Goal: Answer question/provide support: Share knowledge or assist other users

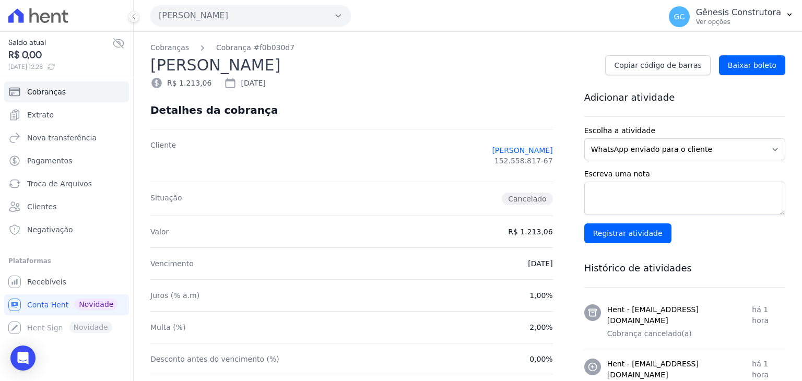
click at [203, 9] on button "Hildegardo De Noronha" at bounding box center [250, 15] width 201 height 21
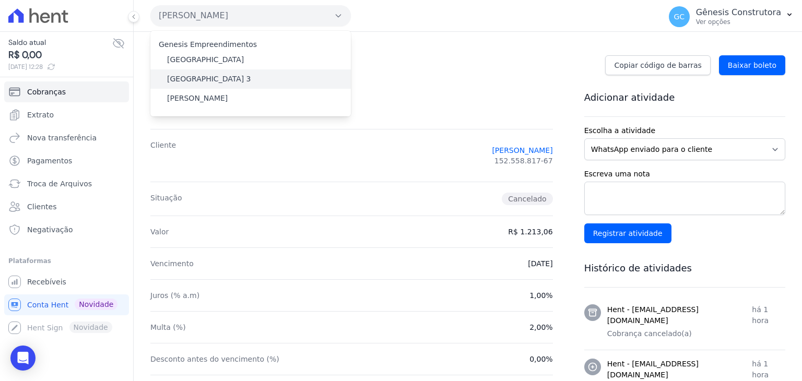
click at [222, 79] on label "[GEOGRAPHIC_DATA] 3" at bounding box center [209, 79] width 84 height 11
click at [0, 0] on input "[GEOGRAPHIC_DATA] 3" at bounding box center [0, 0] width 0 height 0
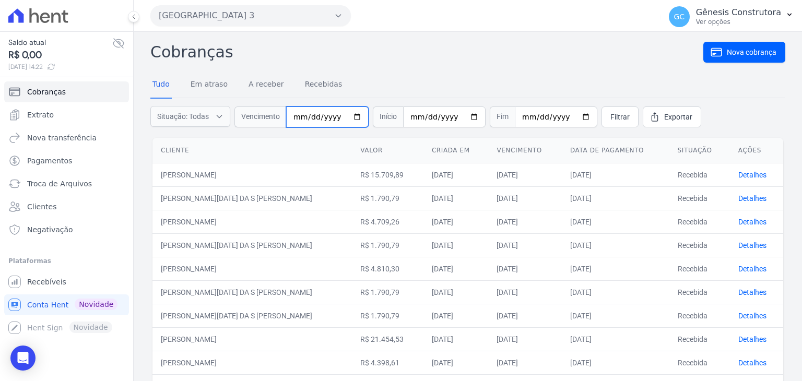
click at [299, 114] on input "date" at bounding box center [327, 117] width 83 height 21
type input "[DATE]"
click at [611, 118] on span "Filtrar" at bounding box center [620, 117] width 19 height 10
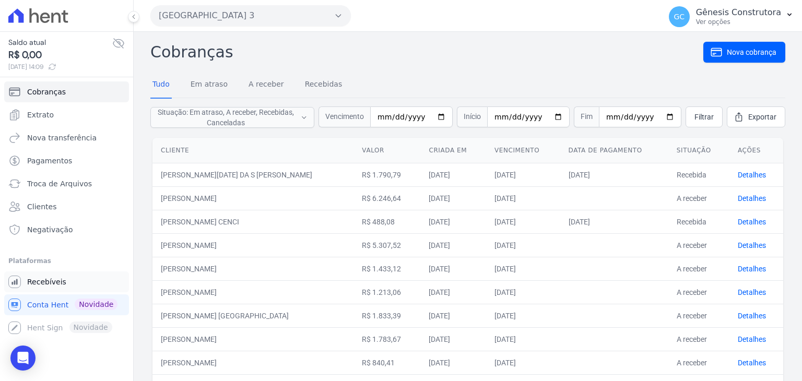
click at [75, 286] on link "Recebíveis" at bounding box center [66, 282] width 125 height 21
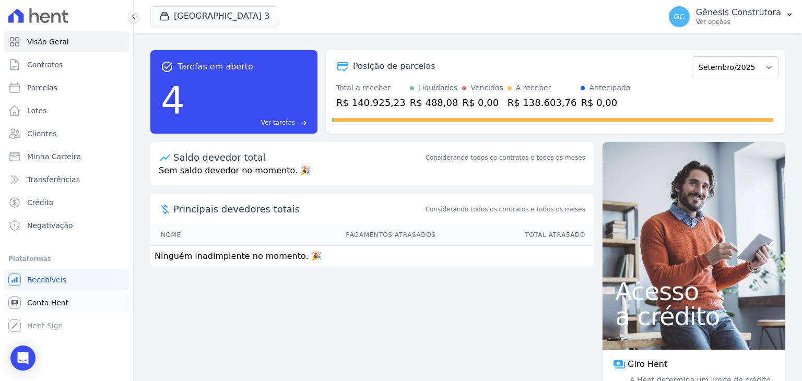
click at [64, 297] on link "Conta Hent" at bounding box center [66, 303] width 125 height 21
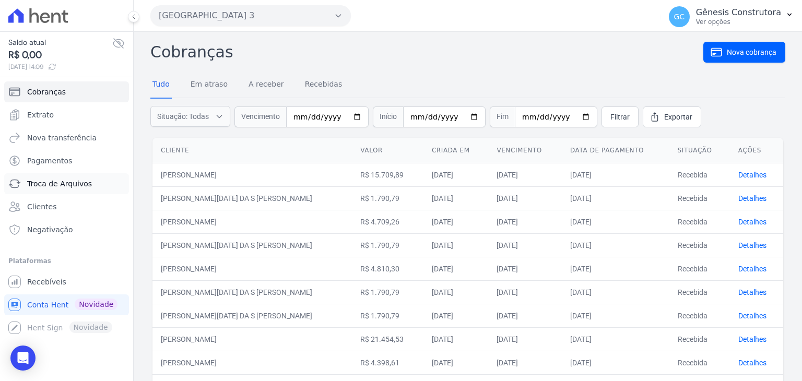
click at [107, 182] on link "Troca de Arquivos" at bounding box center [66, 183] width 125 height 21
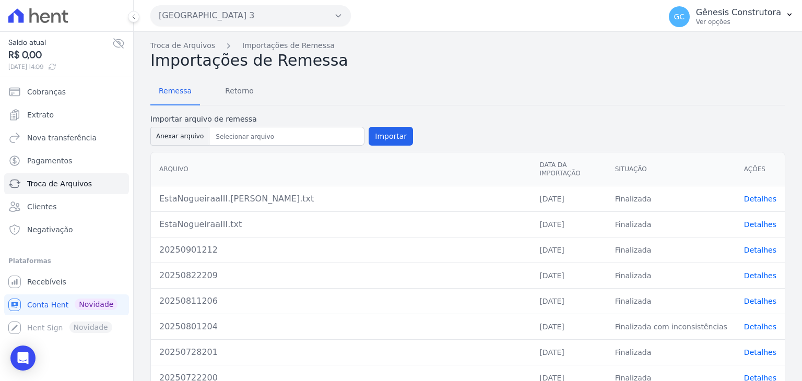
click at [744, 220] on link "Detalhes" at bounding box center [760, 224] width 32 height 8
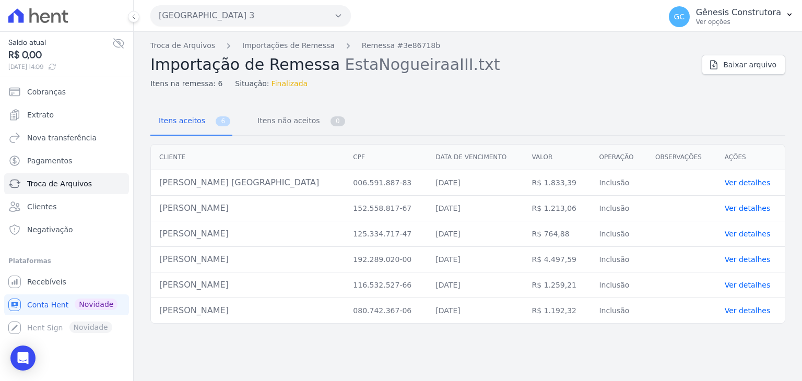
click at [60, 217] on ul "Cobranças Extrato Nova transferência Pagamentos Troca de Arquivos Clientes Nega…" at bounding box center [66, 160] width 125 height 159
click at [60, 217] on link "Clientes" at bounding box center [66, 206] width 125 height 21
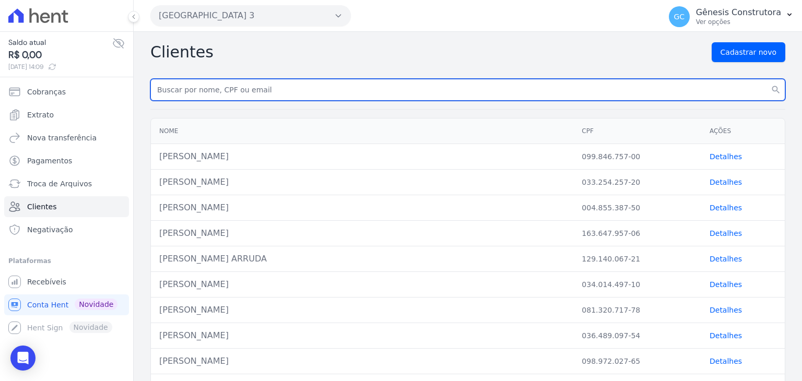
click at [269, 92] on input "text" at bounding box center [467, 90] width 635 height 22
paste input "[PERSON_NAME]"
type input "[PERSON_NAME]"
click at [767, 79] on button "search" at bounding box center [776, 90] width 19 height 22
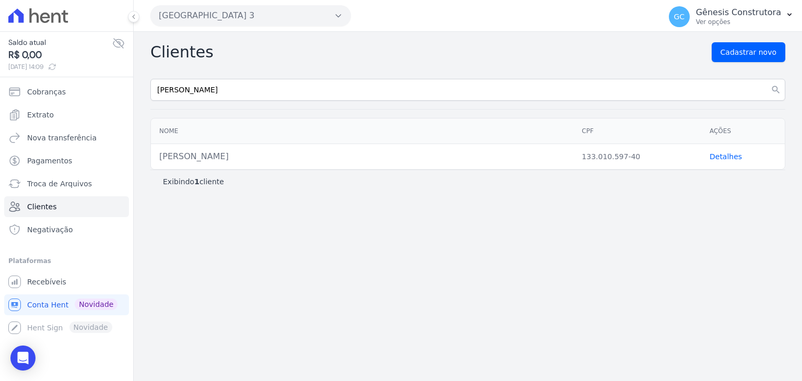
click at [714, 153] on link "Detalhes" at bounding box center [726, 157] width 32 height 8
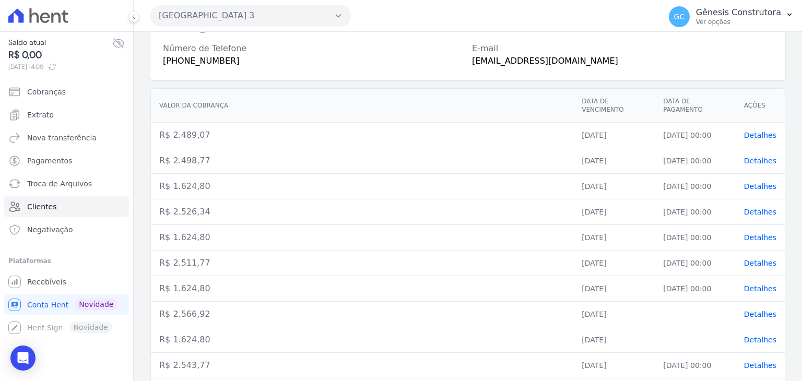
scroll to position [136, 0]
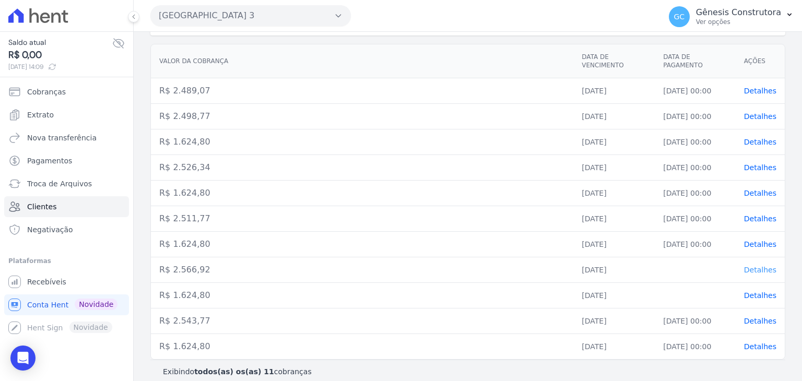
click at [750, 266] on span "Detalhes" at bounding box center [760, 270] width 32 height 8
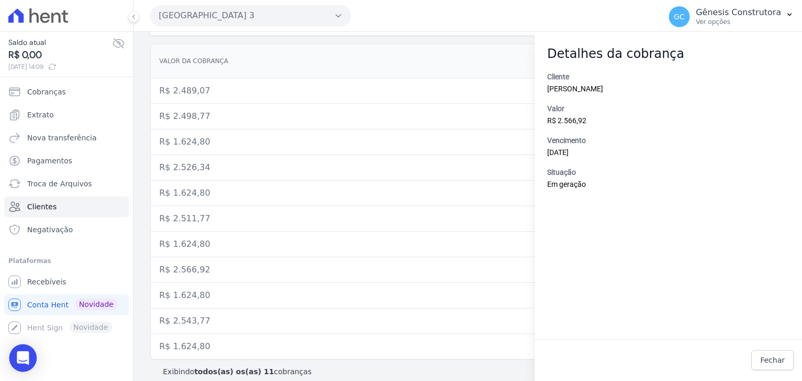
click at [24, 359] on icon "Open Intercom Messenger" at bounding box center [23, 359] width 12 height 14
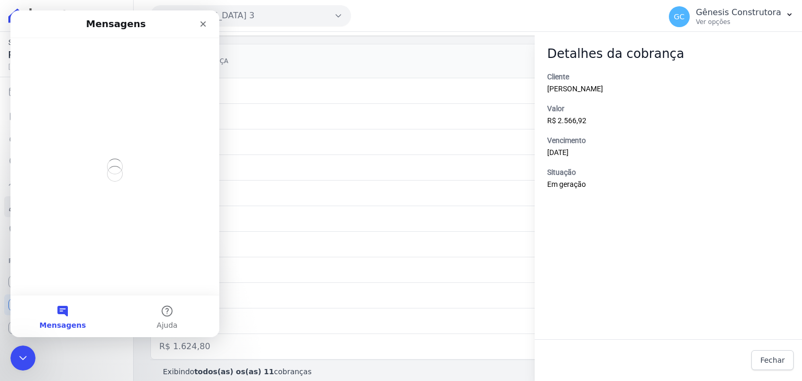
scroll to position [0, 0]
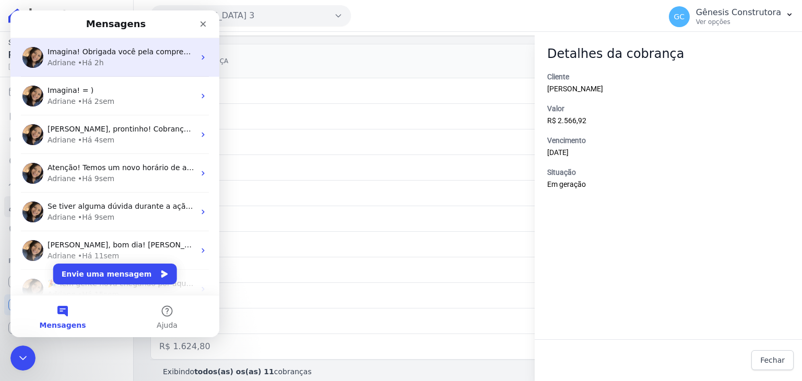
click at [127, 67] on div "Adriane • Há 2h" at bounding box center [121, 62] width 147 height 11
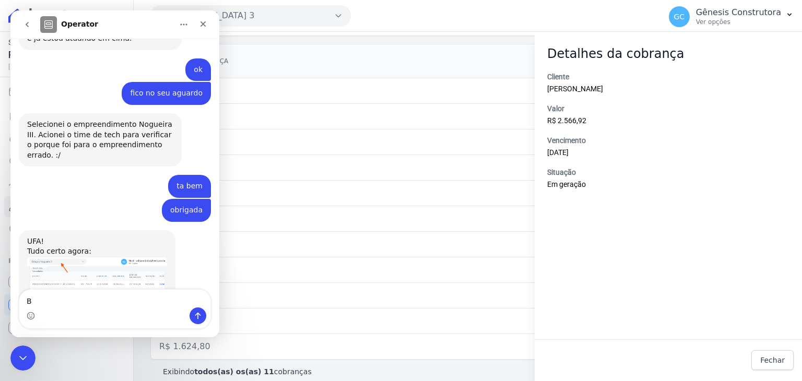
scroll to position [3777, 0]
type textarea "Boa tarde"
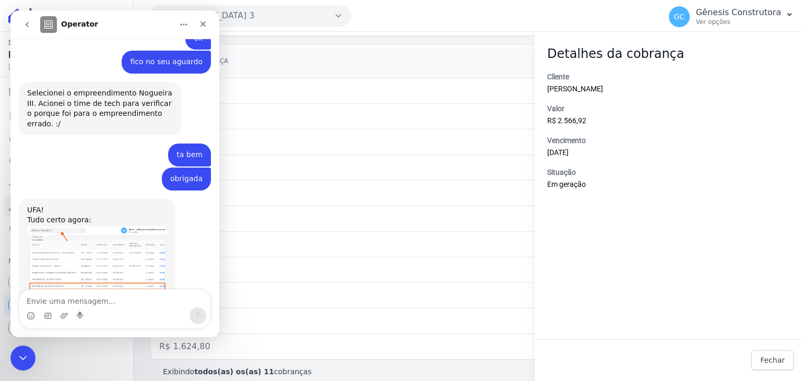
scroll to position [3808, 0]
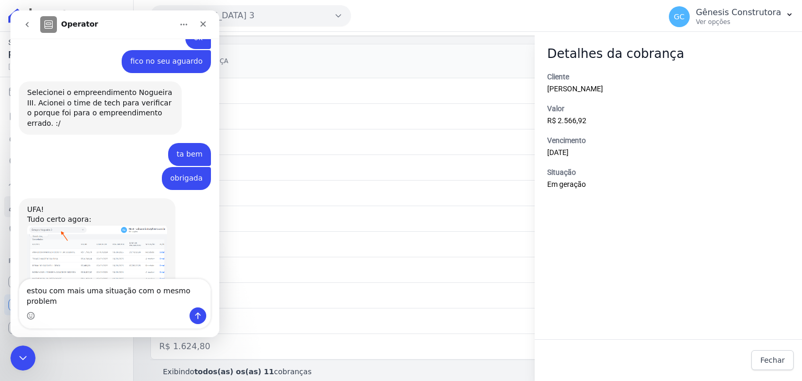
type textarea "estou com mais uma situação com o mesmo problema"
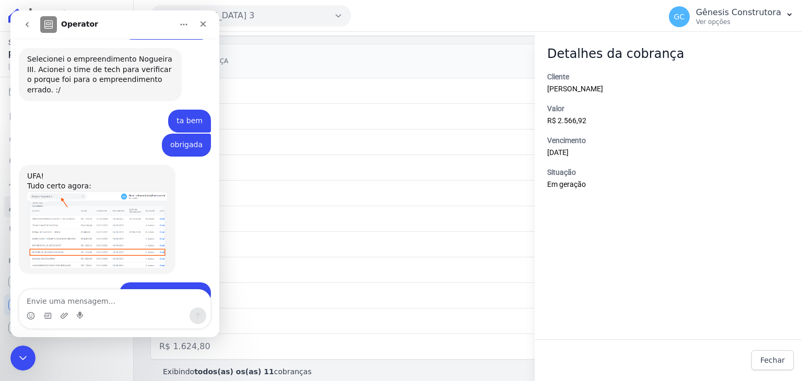
scroll to position [3842, 0]
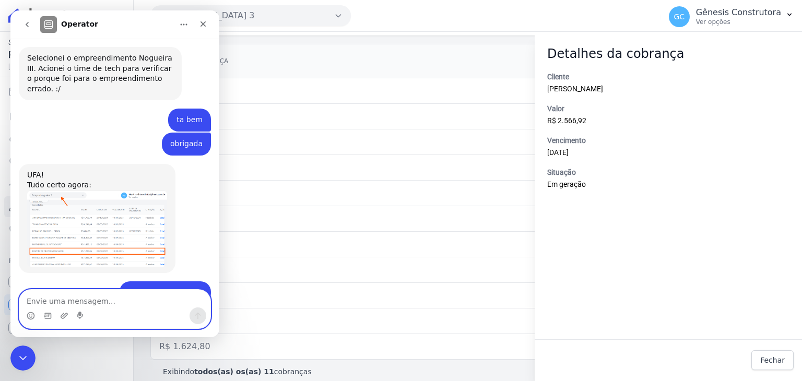
click at [81, 295] on textarea "Envie uma mensagem..." at bounding box center [114, 299] width 191 height 18
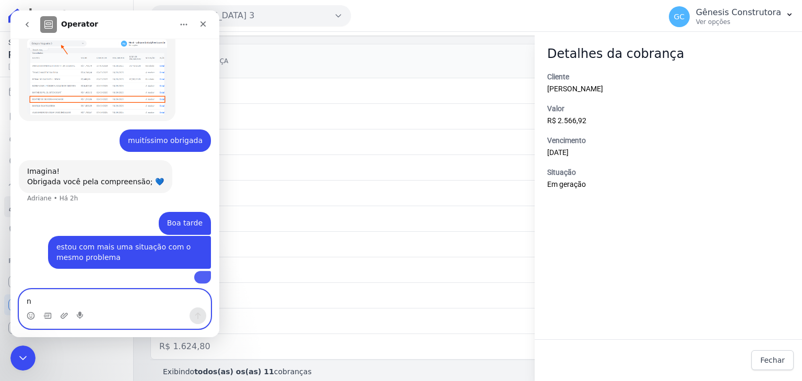
scroll to position [3995, 0]
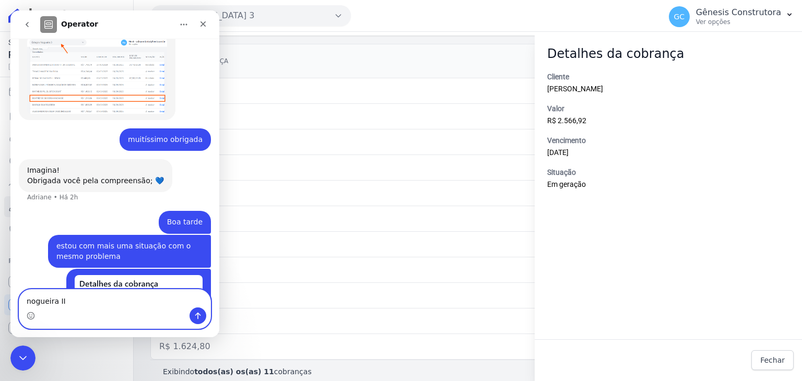
type textarea "nogueira III"
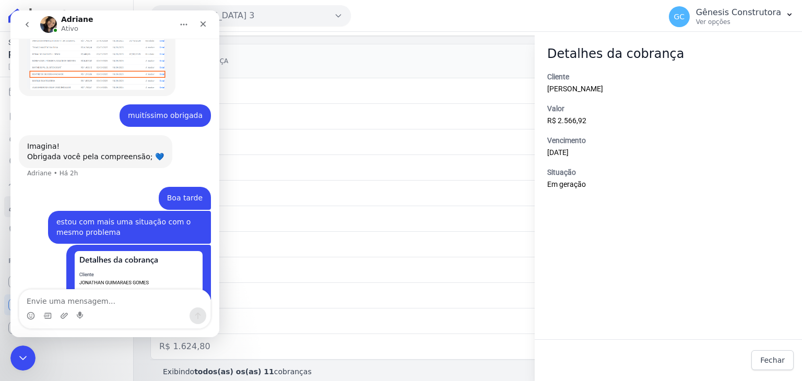
click at [394, 219] on td "R$ 2.511,77" at bounding box center [362, 219] width 423 height 26
drag, startPoint x: 21, startPoint y: 361, endPoint x: 248, endPoint y: 627, distance: 349.5
click at [21, 363] on icon "Encerramento do Messenger da Intercom" at bounding box center [21, 357] width 13 height 13
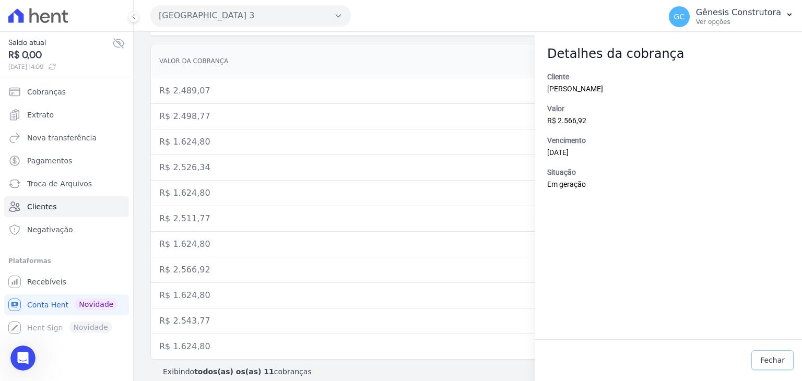
drag, startPoint x: 751, startPoint y: 358, endPoint x: 774, endPoint y: 358, distance: 23.0
click at [752, 358] on div "Fechar" at bounding box center [668, 360] width 267 height 37
click at [774, 358] on span "Fechar" at bounding box center [773, 360] width 25 height 10
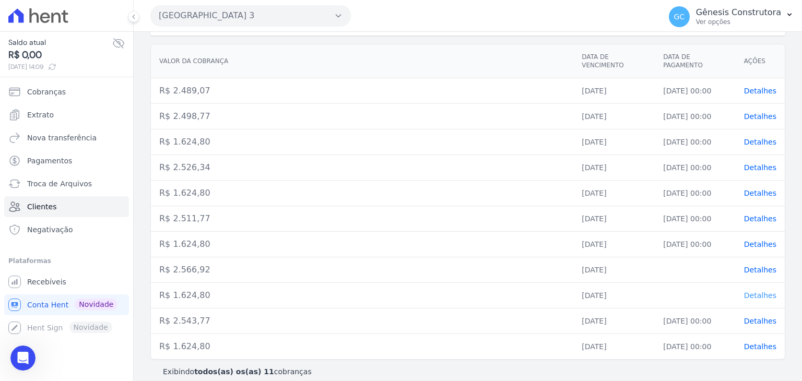
click at [747, 292] on span "Detalhes" at bounding box center [760, 296] width 32 height 8
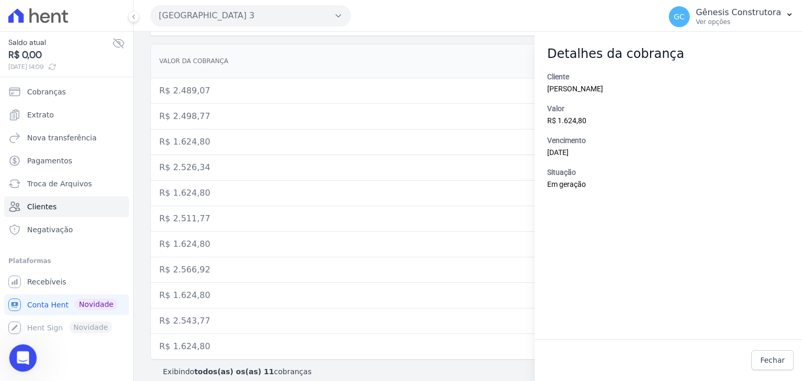
drag, startPoint x: 30, startPoint y: 361, endPoint x: 88, endPoint y: 687, distance: 331.6
click at [32, 362] on div "Abertura do Messenger da Intercom" at bounding box center [21, 357] width 34 height 34
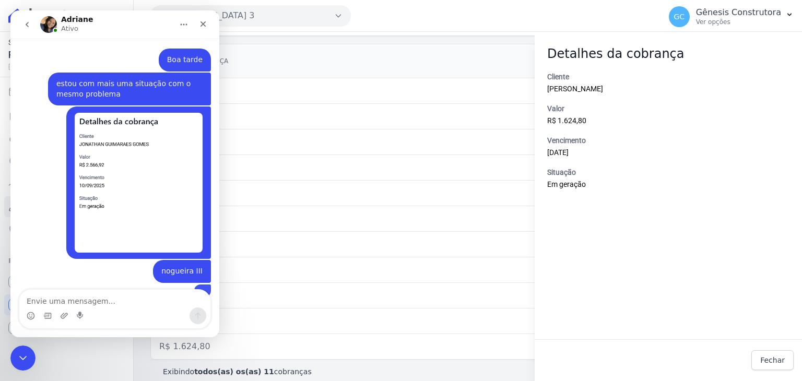
scroll to position [4158, 0]
type textarea "s"
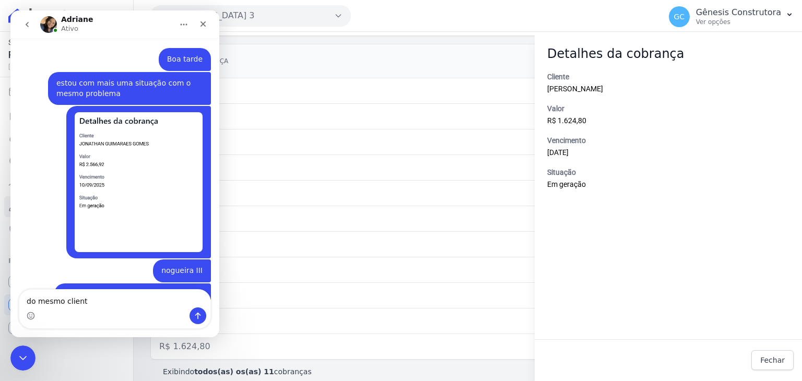
type textarea "do mesmo cliente"
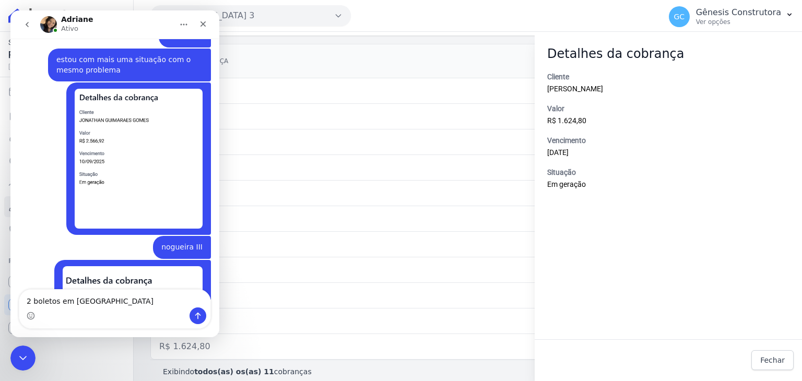
type textarea "2 boletos em geração"
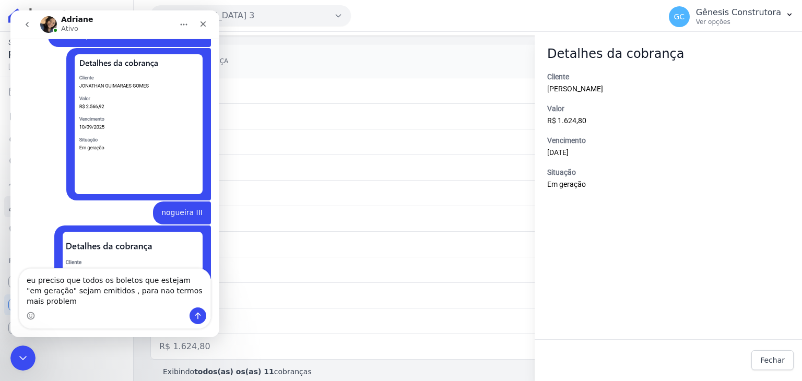
scroll to position [4227, 0]
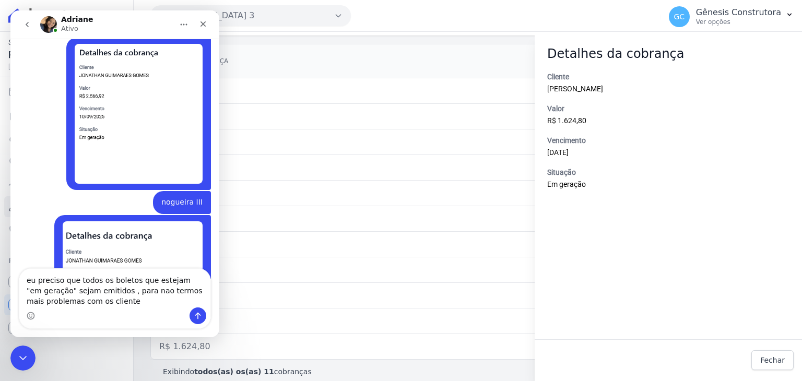
type textarea "eu preciso que todos os boletos que estejam "em geração" sejam emitidos , para …"
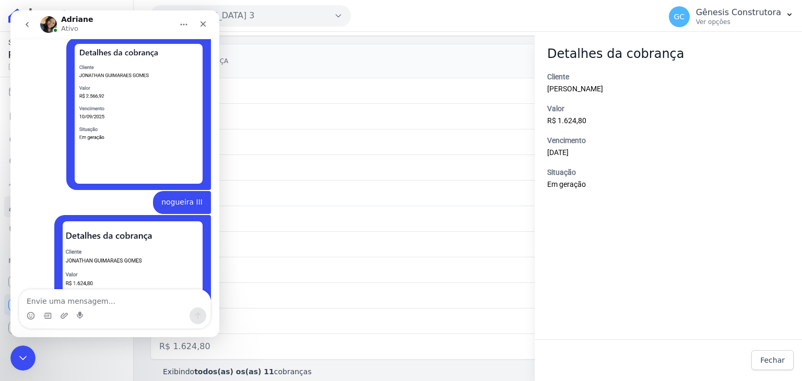
scroll to position [4250, 0]
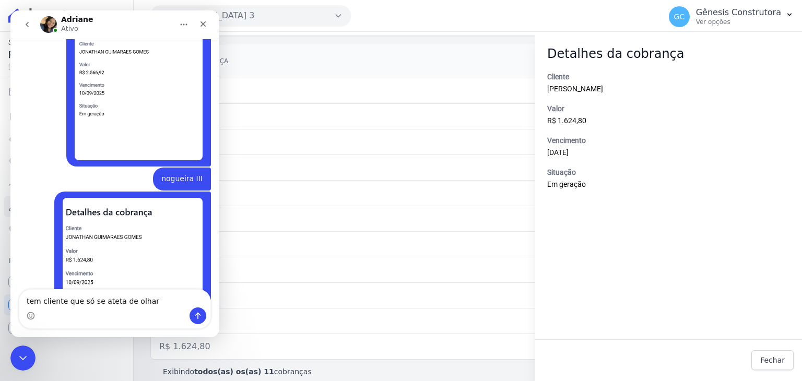
click at [107, 302] on textarea "tem cliente que só se ateta de olhar" at bounding box center [114, 299] width 191 height 18
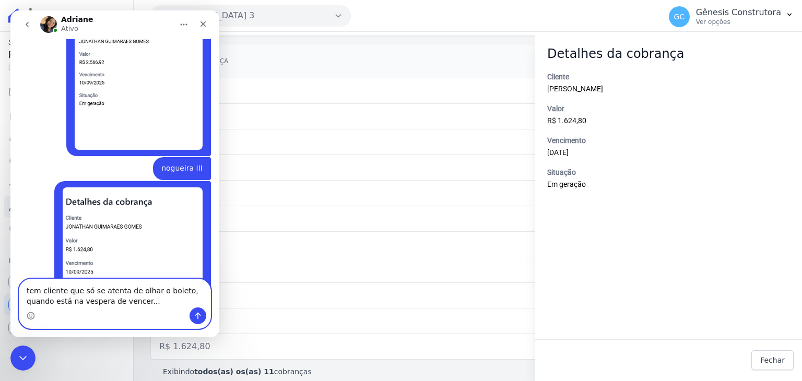
click at [156, 301] on textarea "tem cliente que só se atenta de olhar o boleto, quando está na vespera de vence…" at bounding box center [114, 293] width 191 height 28
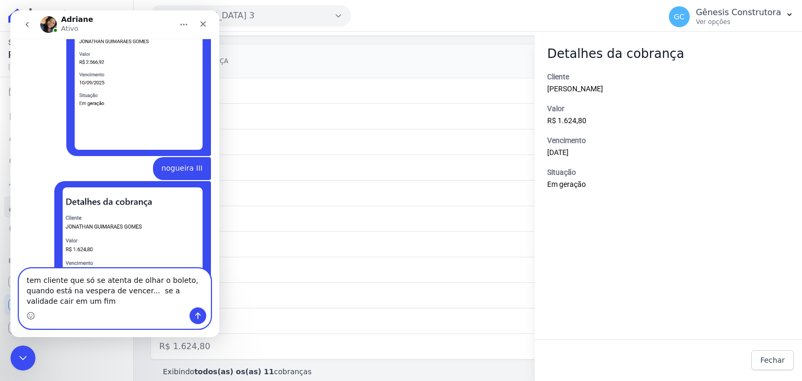
scroll to position [4271, 0]
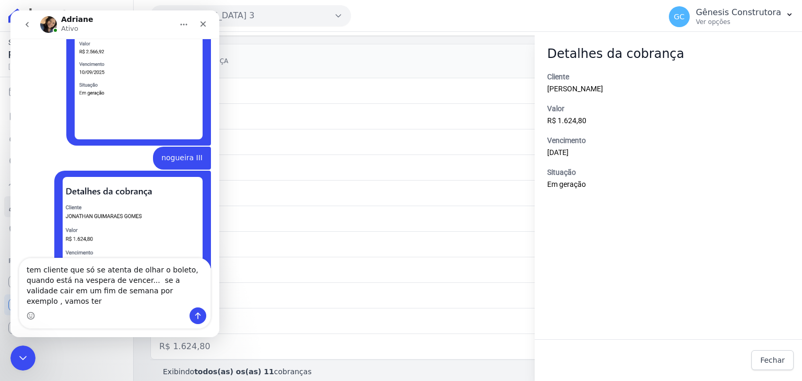
drag, startPoint x: 56, startPoint y: 295, endPoint x: 109, endPoint y: 91, distance: 210.5
click at [109, 177] on img "Gênesis diz…" at bounding box center [133, 239] width 140 height 125
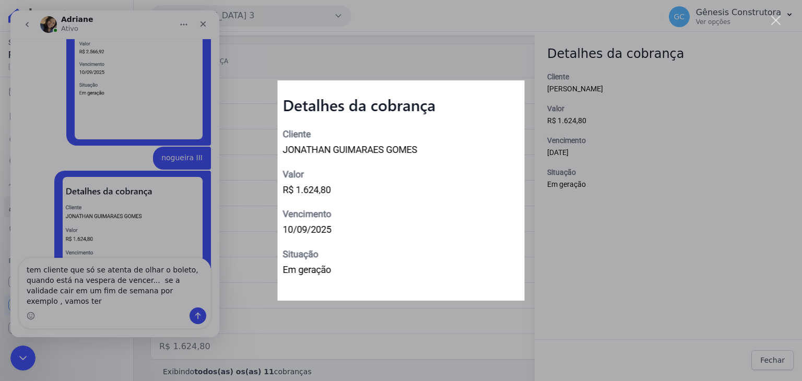
drag, startPoint x: 66, startPoint y: 294, endPoint x: 61, endPoint y: 293, distance: 5.8
click at [491, 270] on img "Fechar" at bounding box center [401, 190] width 247 height 220
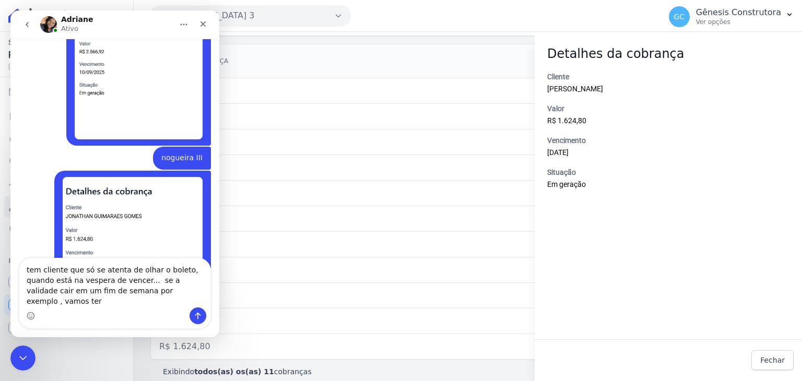
scroll to position [4267, 0]
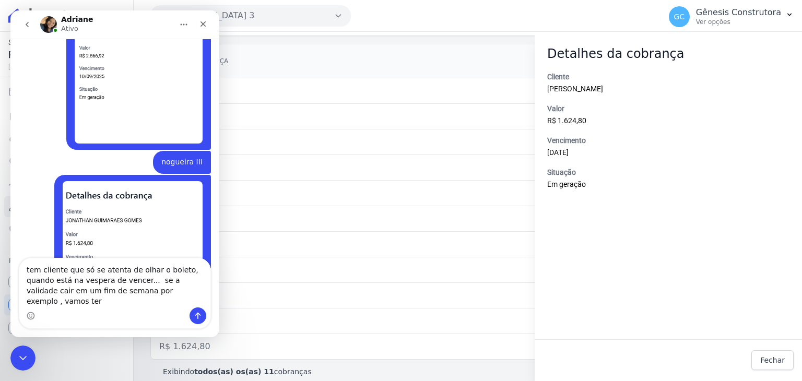
drag, startPoint x: 59, startPoint y: 294, endPoint x: 114, endPoint y: 90, distance: 210.6
click at [114, 181] on img "Gênesis diz…" at bounding box center [133, 243] width 140 height 125
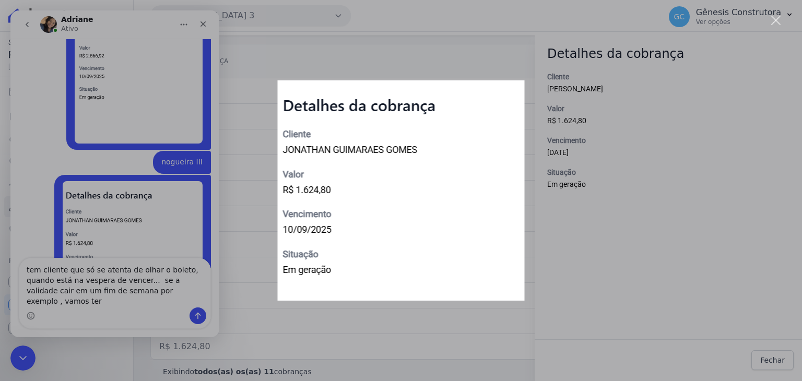
drag, startPoint x: 60, startPoint y: 290, endPoint x: 216, endPoint y: 331, distance: 161.3
click at [216, 331] on div "Messenger da Intercom" at bounding box center [401, 190] width 802 height 381
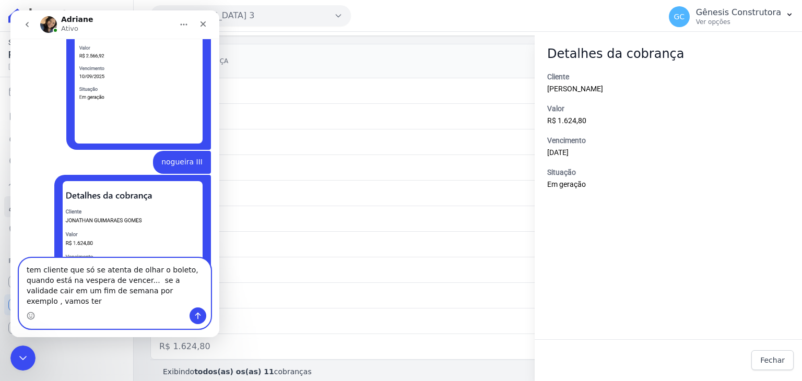
drag, startPoint x: 55, startPoint y: 298, endPoint x: 55, endPoint y: 292, distance: 6.3
click at [55, 292] on textarea "tem cliente que só se atenta de olhar o boleto, quando está na vespera de vence…" at bounding box center [114, 283] width 191 height 49
click at [159, 303] on textarea "tem cliente que só se atenta de olhar o boleto, quando está na véspera de vence…" at bounding box center [114, 283] width 191 height 49
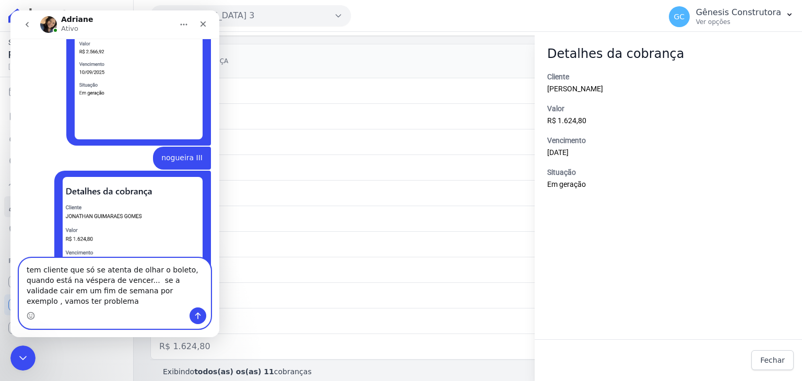
type textarea "tem cliente que só se atenta de olhar o boleto, quando está na véspera de vence…"
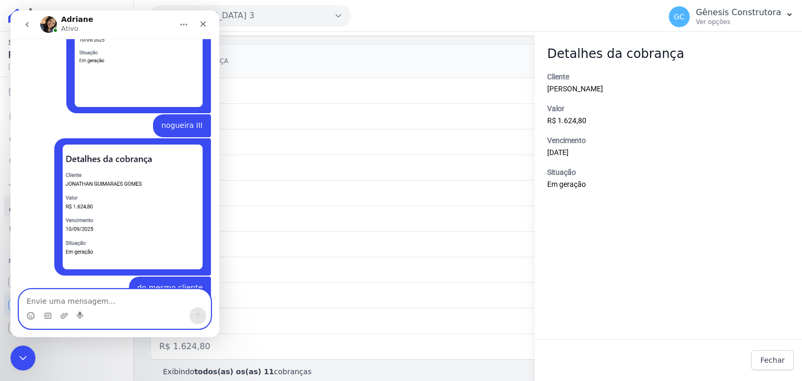
scroll to position [4305, 0]
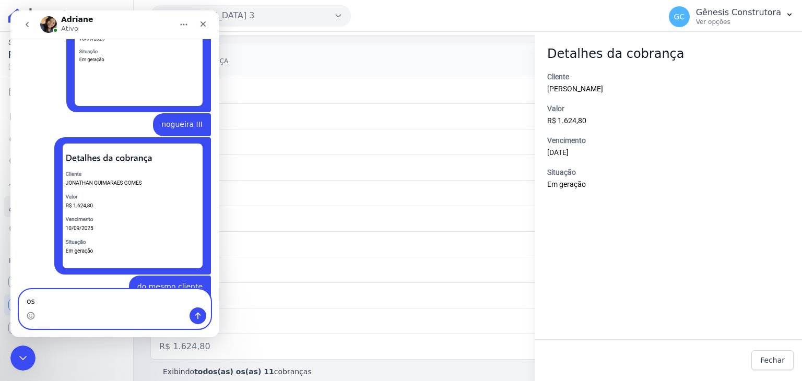
type textarea "o"
type textarea "i"
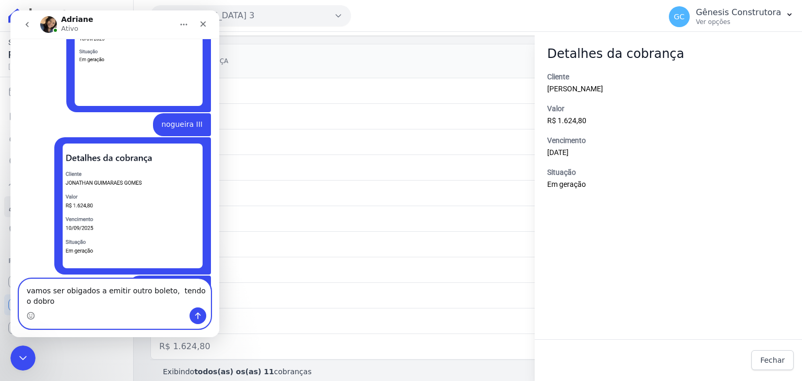
scroll to position [4315, 0]
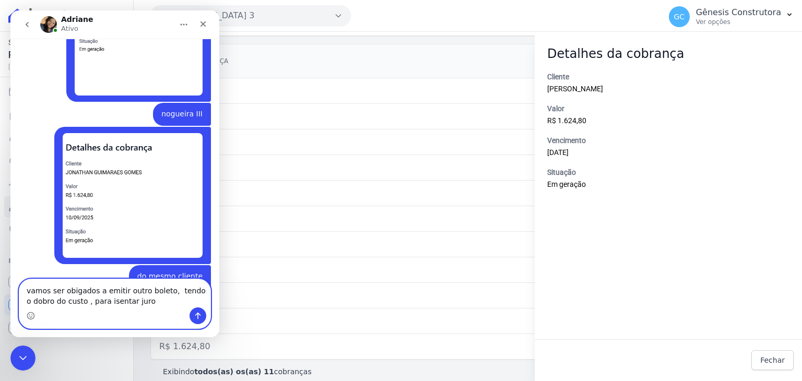
type textarea "vamos ser obigados a emitir outro boleto, tendo o dobro do custo , para isentar…"
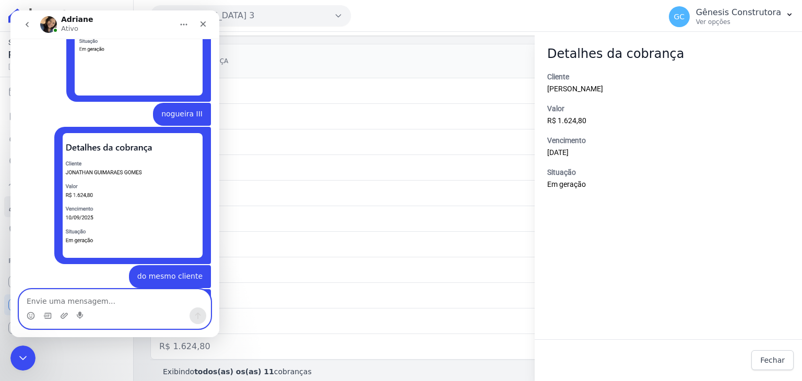
scroll to position [4339, 0]
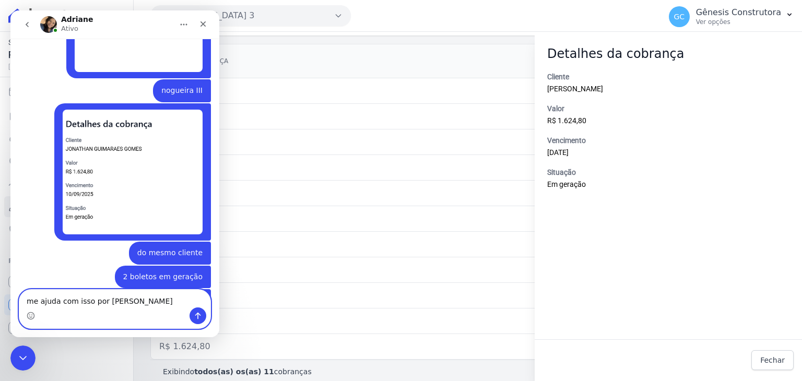
type textarea "me ajuda com isso por favor"
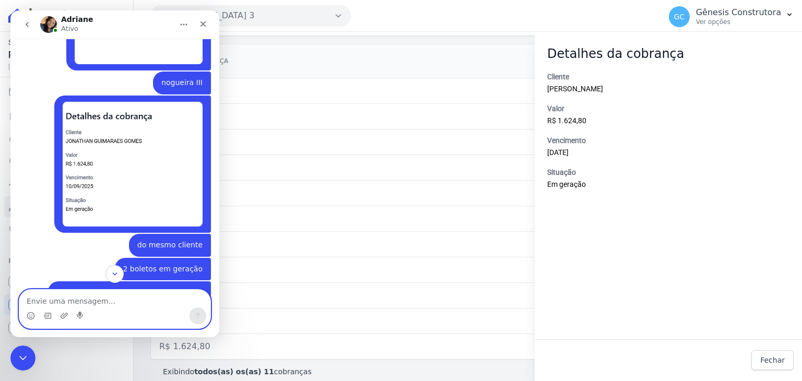
scroll to position [4362, 0]
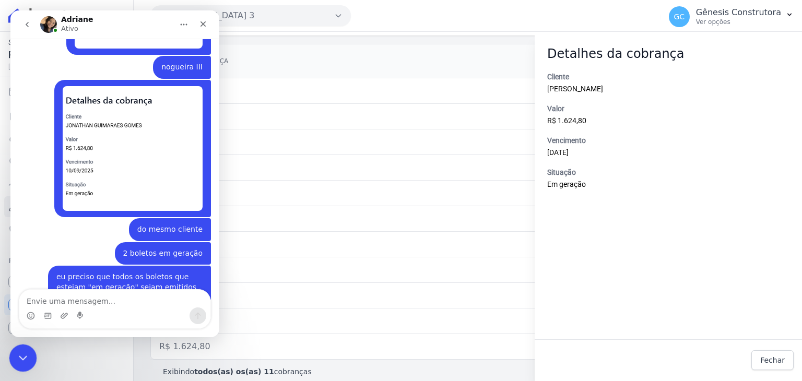
click at [20, 359] on icon "Encerramento do Messenger da Intercom" at bounding box center [21, 357] width 13 height 13
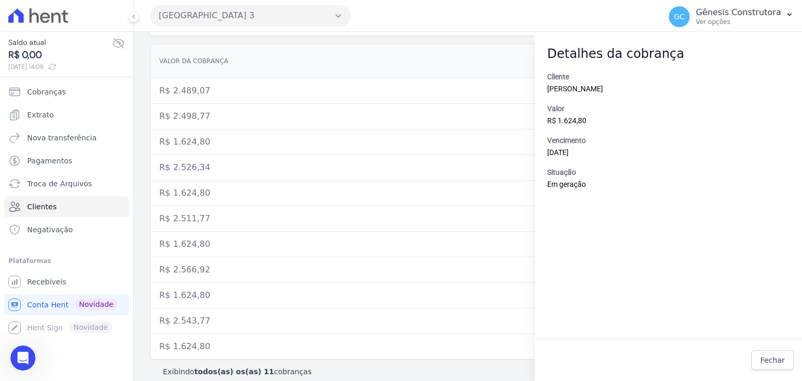
scroll to position [0, 0]
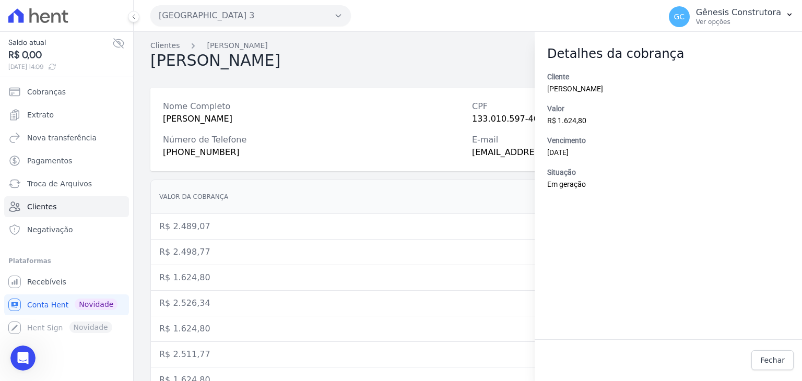
click at [689, 125] on div "Valor R$ 1.624,80" at bounding box center [668, 115] width 242 height 24
click at [788, 356] on link "Fechar" at bounding box center [773, 361] width 42 height 20
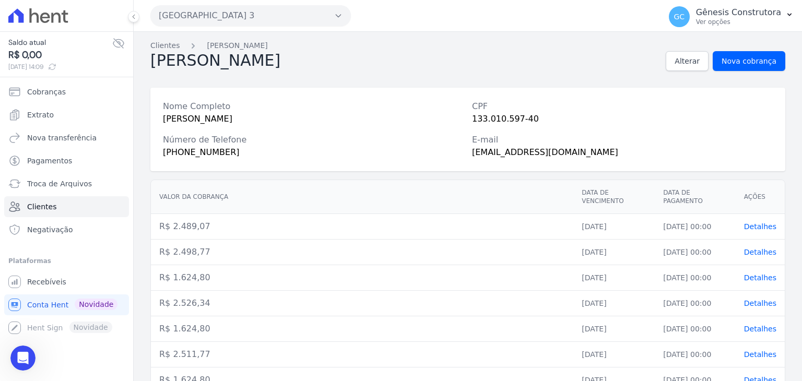
scroll to position [136, 0]
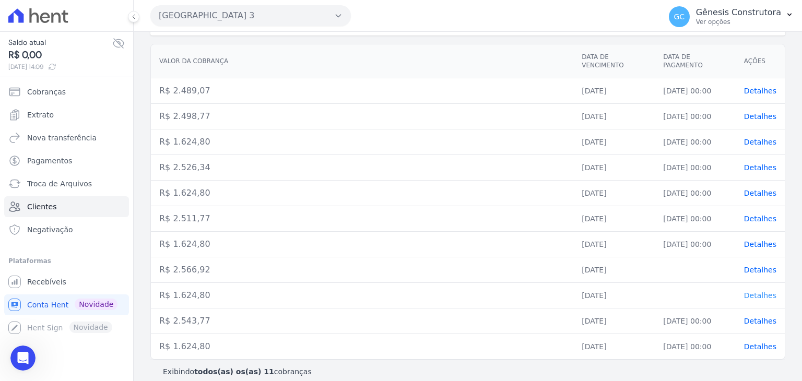
click at [763, 292] on span "Detalhes" at bounding box center [760, 296] width 32 height 8
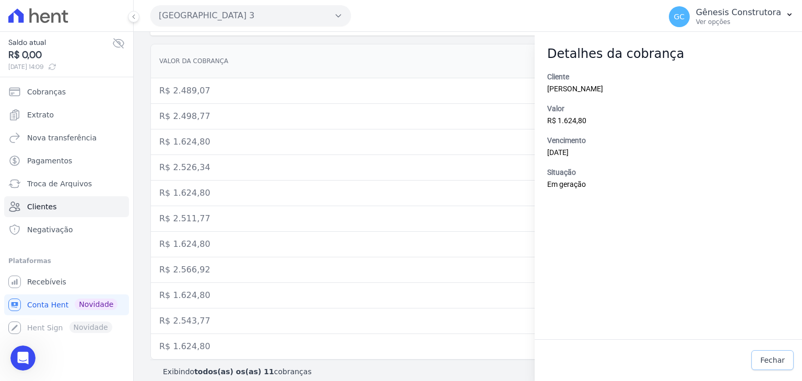
click at [778, 364] on span "Fechar" at bounding box center [773, 360] width 25 height 10
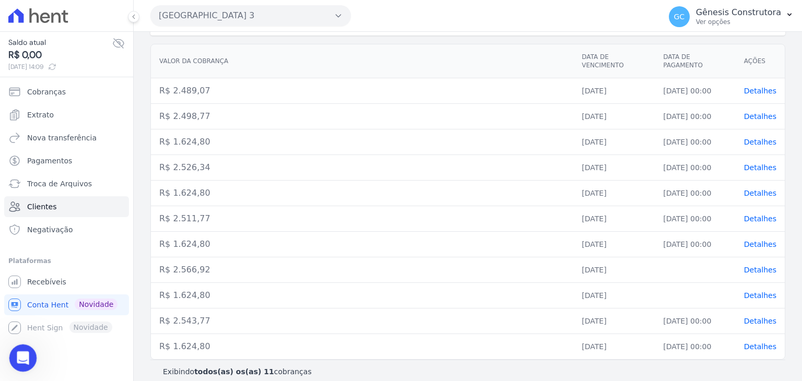
click at [32, 360] on div "Abertura do Messenger da Intercom" at bounding box center [21, 357] width 34 height 34
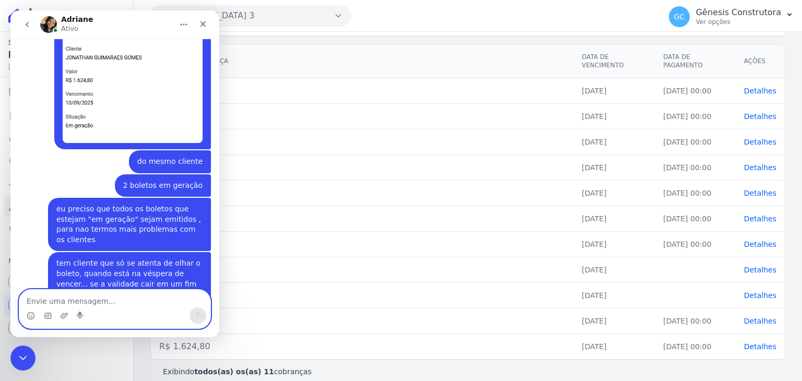
scroll to position [4419, 0]
click at [126, 294] on textarea "Envie uma mensagem..." at bounding box center [114, 299] width 191 height 18
type textarea "ISSO"
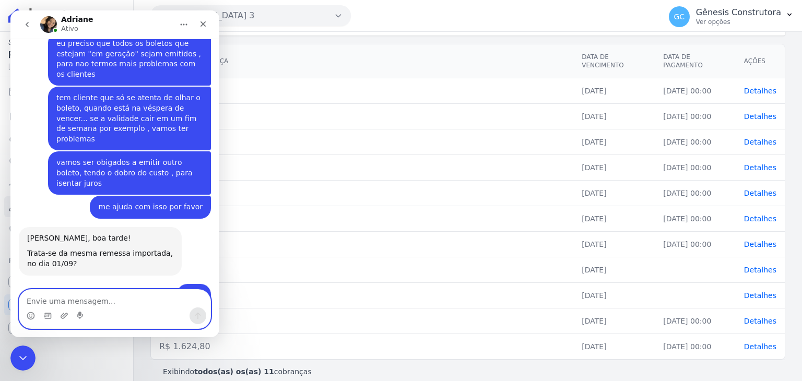
scroll to position [4586, 0]
click at [157, 293] on textarea "Envie uma mensagem..." at bounding box center [114, 299] width 191 height 18
type textarea "OK, obrigada"
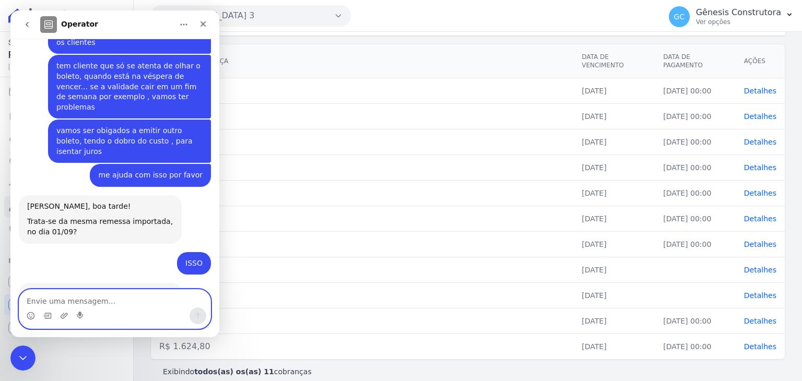
scroll to position [4648, 0]
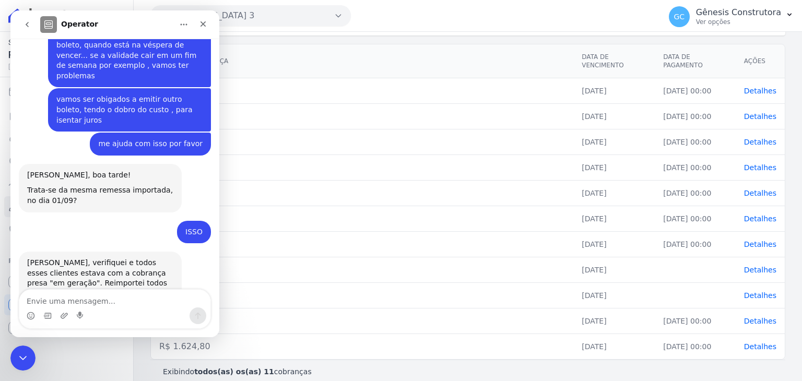
click at [86, 289] on img "Adriane diz…" at bounding box center [97, 314] width 140 height 50
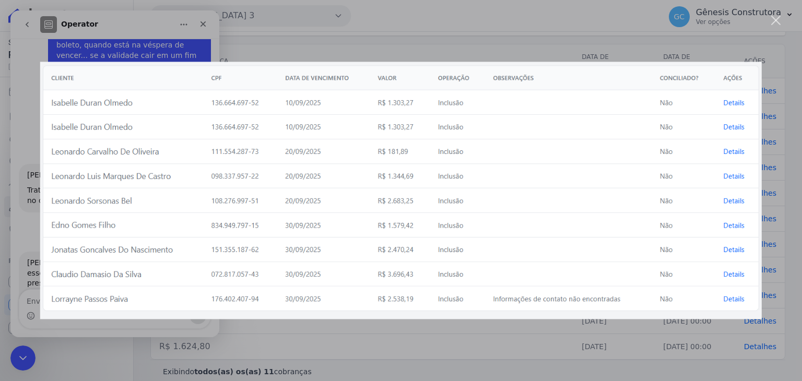
scroll to position [0, 0]
click at [777, 21] on div "Fechar" at bounding box center [777, 21] width 10 height 10
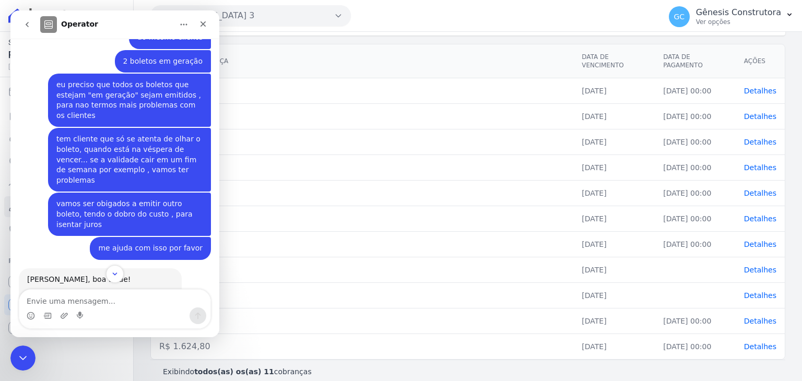
scroll to position [4648, 0]
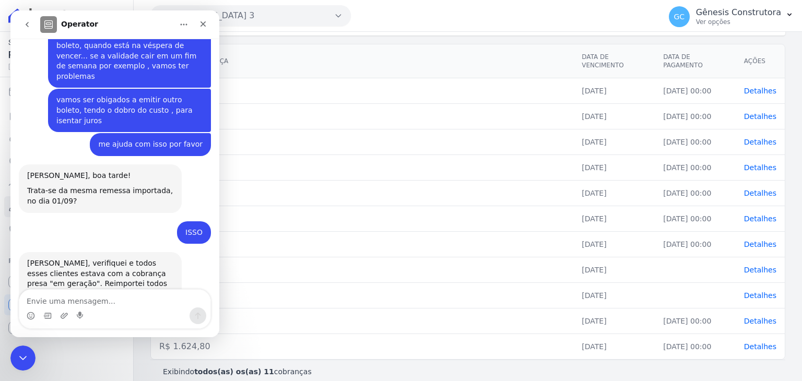
click at [79, 289] on img "Adriane diz…" at bounding box center [97, 314] width 140 height 50
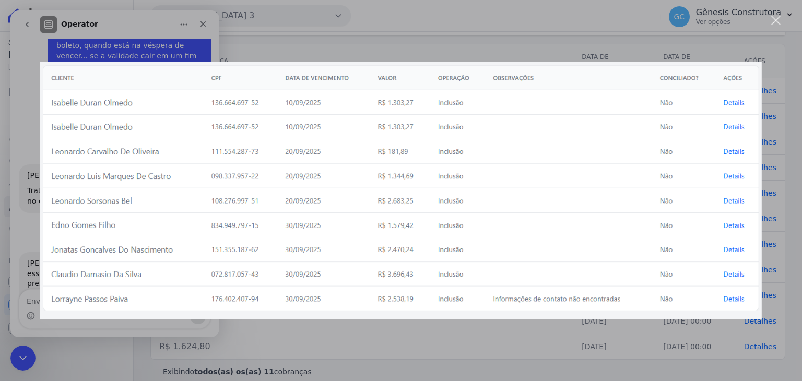
click at [552, 224] on img "Fechar" at bounding box center [401, 191] width 722 height 258
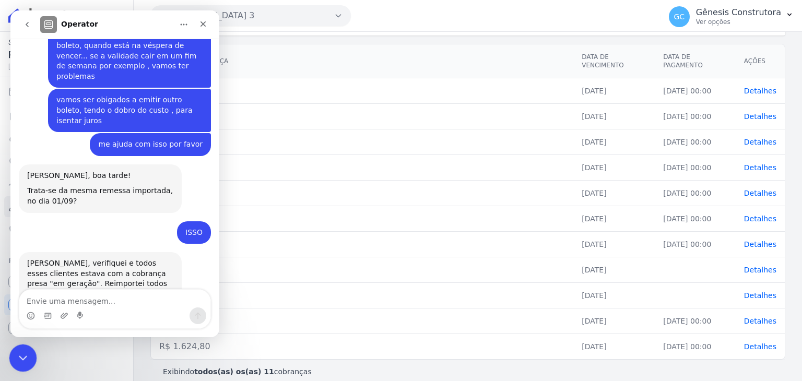
click at [24, 357] on icon "Encerramento do Messenger da Intercom" at bounding box center [21, 357] width 13 height 13
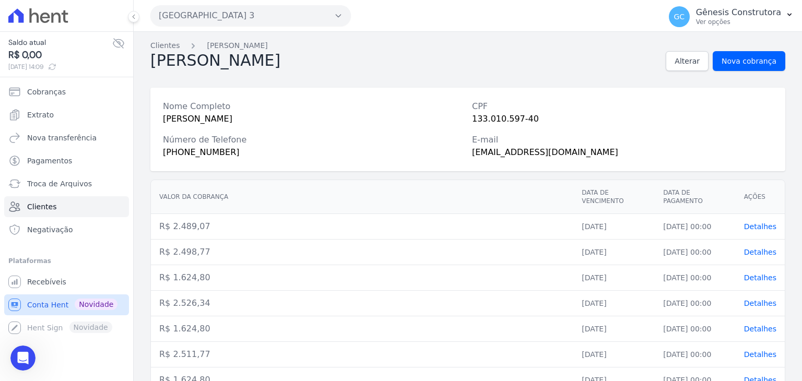
click at [50, 304] on span "Conta Hent" at bounding box center [47, 305] width 41 height 10
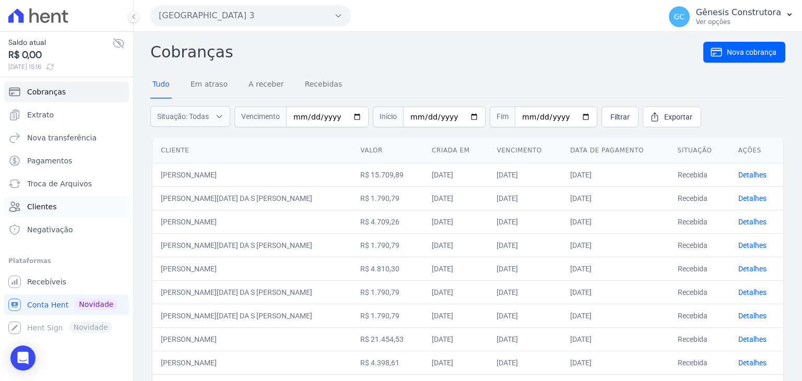
click at [58, 208] on link "Clientes" at bounding box center [66, 206] width 125 height 21
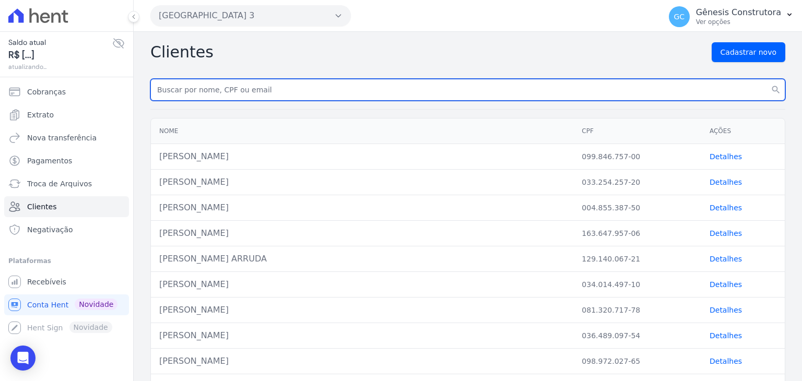
click at [287, 84] on input "text" at bounding box center [467, 90] width 635 height 22
type input "[PERSON_NAME]"
click at [767, 79] on button "search" at bounding box center [776, 90] width 19 height 22
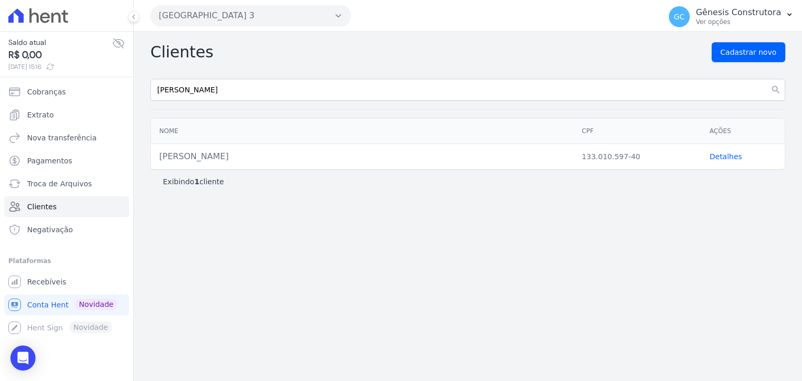
click at [725, 158] on link "Detalhes" at bounding box center [726, 157] width 32 height 8
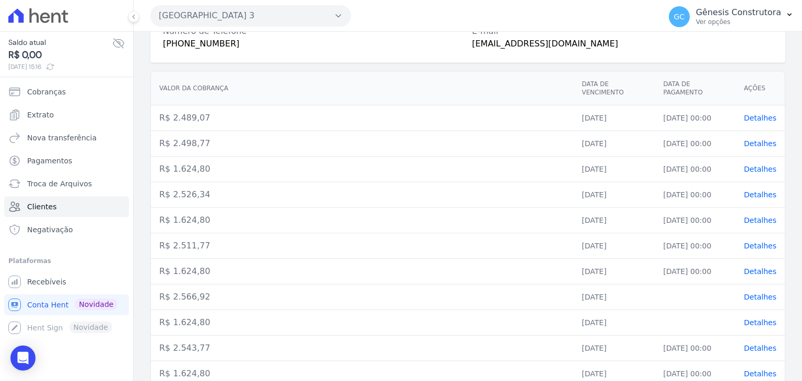
scroll to position [136, 0]
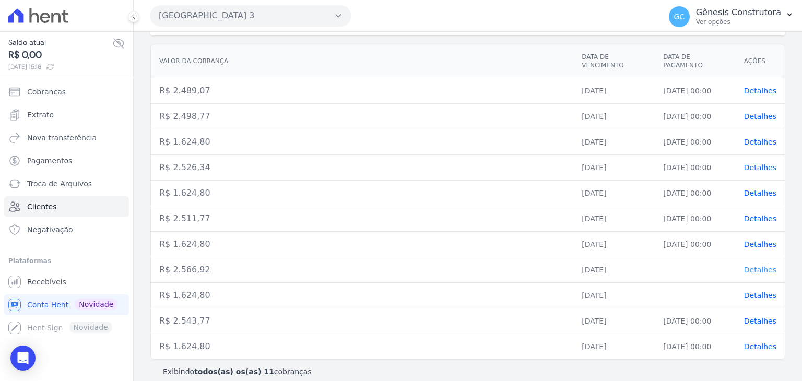
click at [747, 266] on span "Detalhes" at bounding box center [760, 270] width 32 height 8
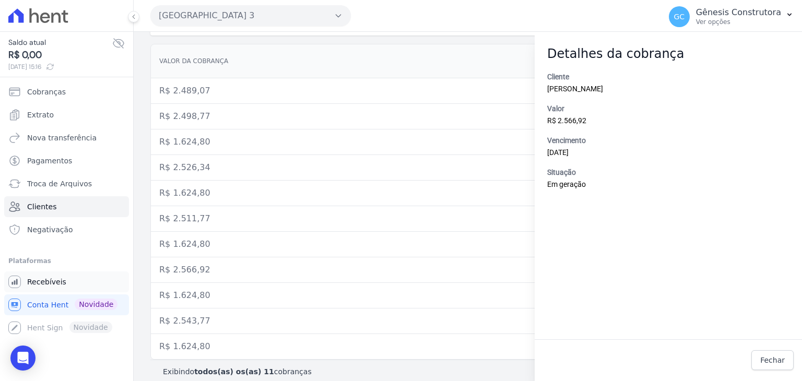
click at [61, 288] on link "Recebíveis" at bounding box center [66, 282] width 125 height 21
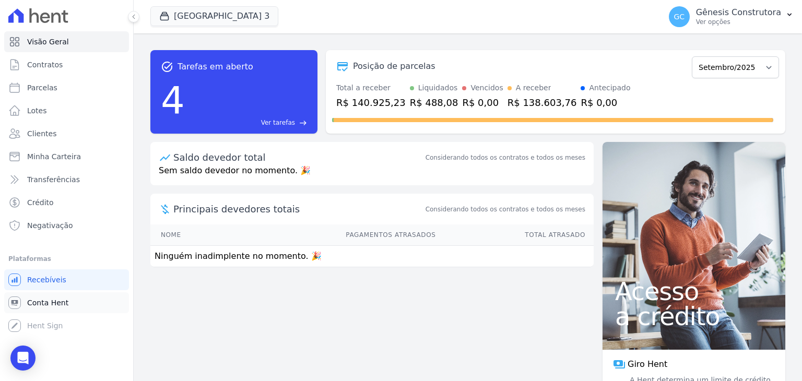
click at [67, 299] on link "Conta Hent" at bounding box center [66, 303] width 125 height 21
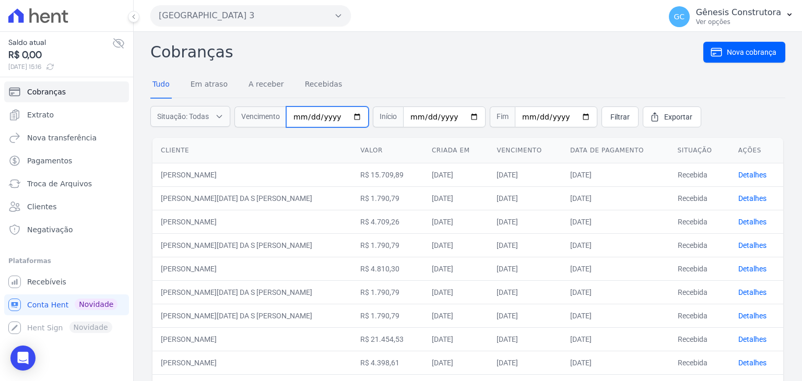
click at [297, 119] on input "date" at bounding box center [327, 117] width 83 height 21
type input "2025-09-10"
click at [611, 114] on span "Filtrar" at bounding box center [620, 117] width 19 height 10
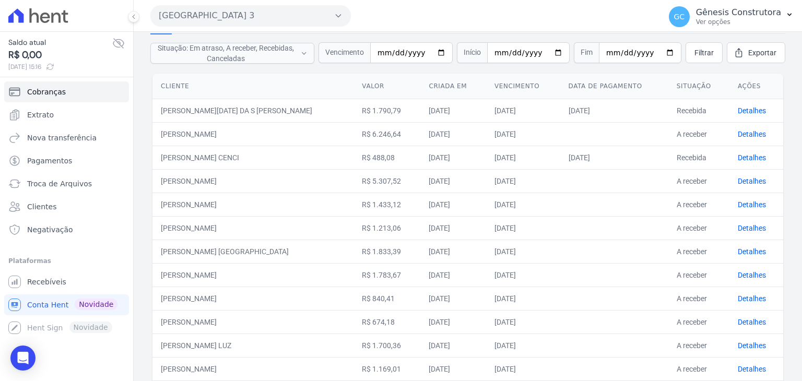
scroll to position [12, 0]
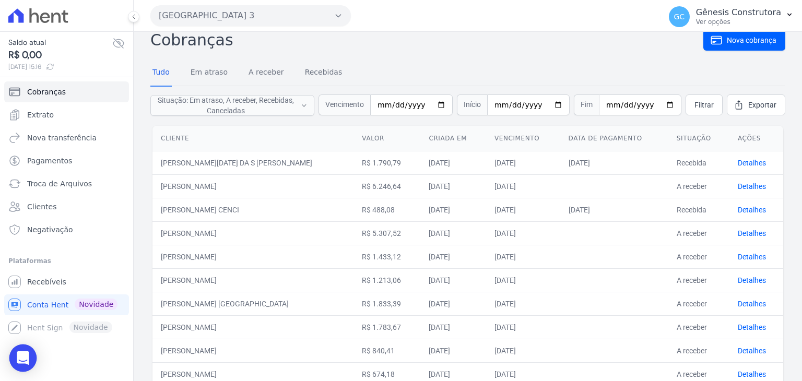
click at [24, 357] on icon "Open Intercom Messenger" at bounding box center [23, 359] width 12 height 14
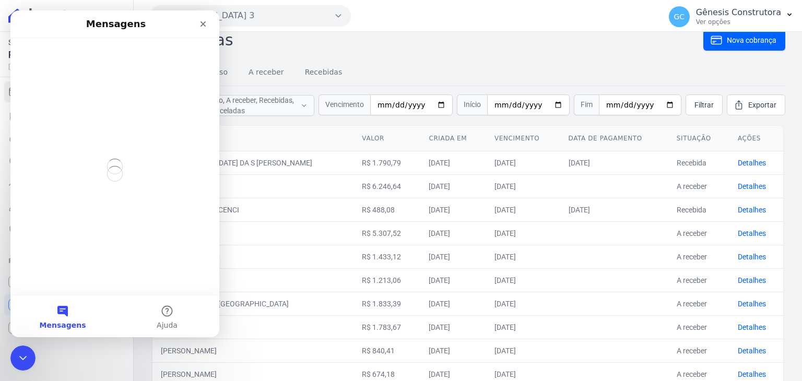
scroll to position [0, 0]
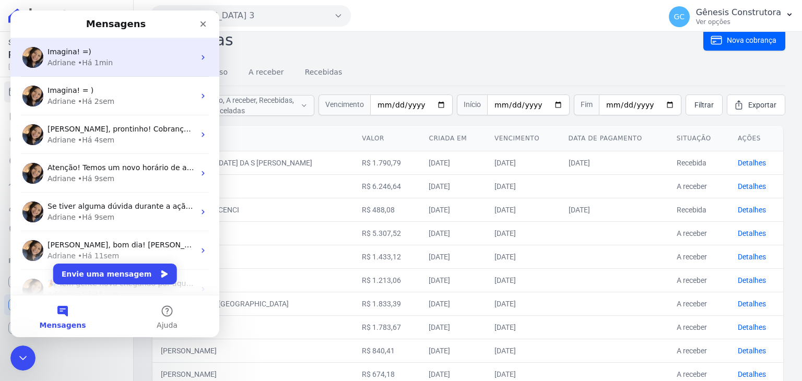
click at [142, 53] on div "Imagina! =)" at bounding box center [121, 51] width 147 height 11
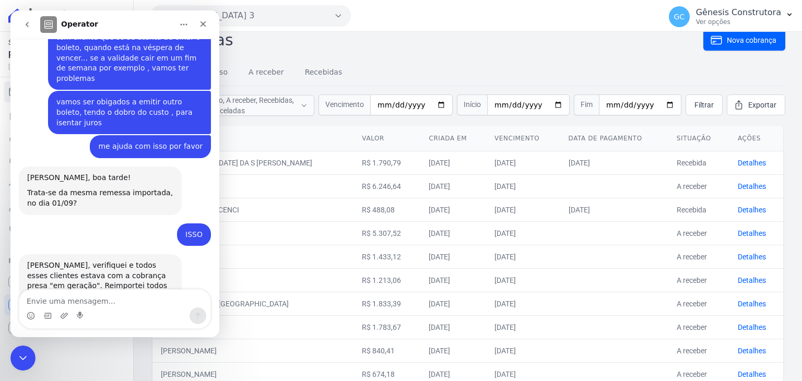
scroll to position [4648, 0]
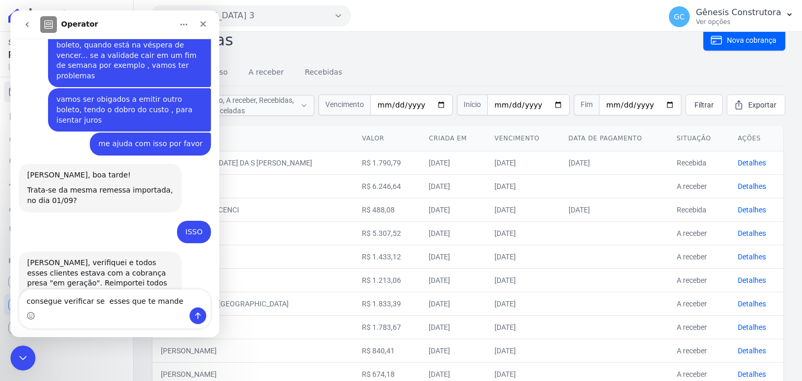
type textarea "consegue verificar se esses que te mandei"
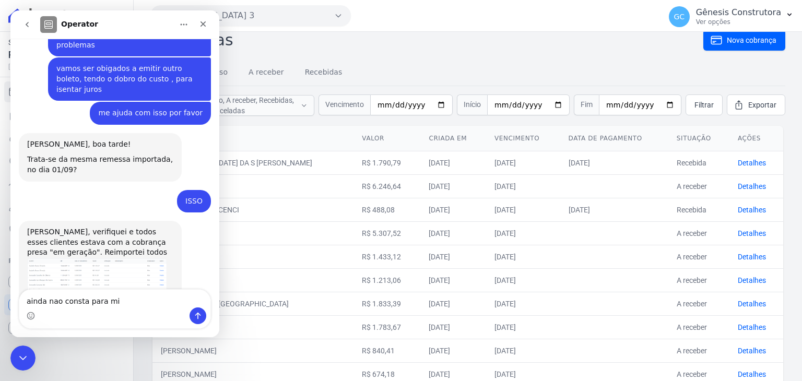
type textarea "ainda nao consta para mim"
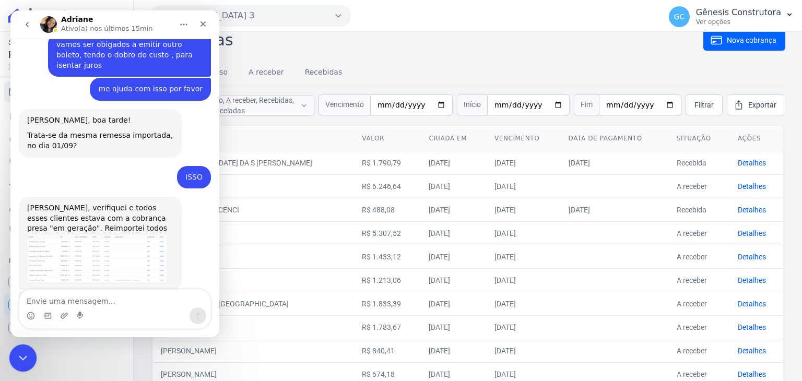
click at [23, 357] on icon "Encerramento do Messenger da Intercom" at bounding box center [21, 357] width 13 height 13
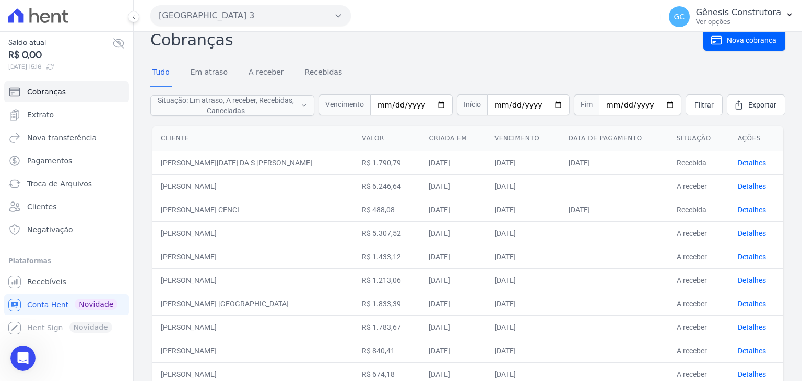
scroll to position [4431, 0]
click at [32, 348] on div "Abertura do Messenger da Intercom" at bounding box center [21, 356] width 25 height 25
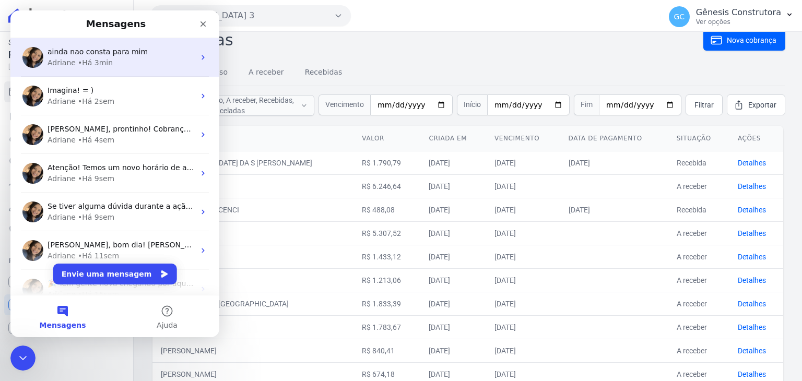
click at [63, 59] on div "Adriane" at bounding box center [62, 62] width 28 height 11
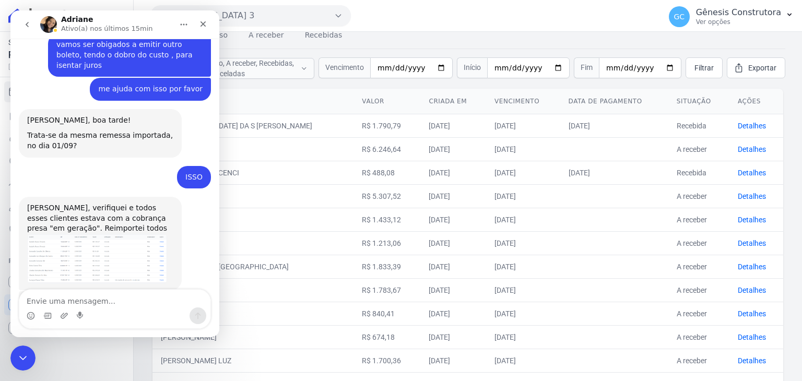
scroll to position [0, 0]
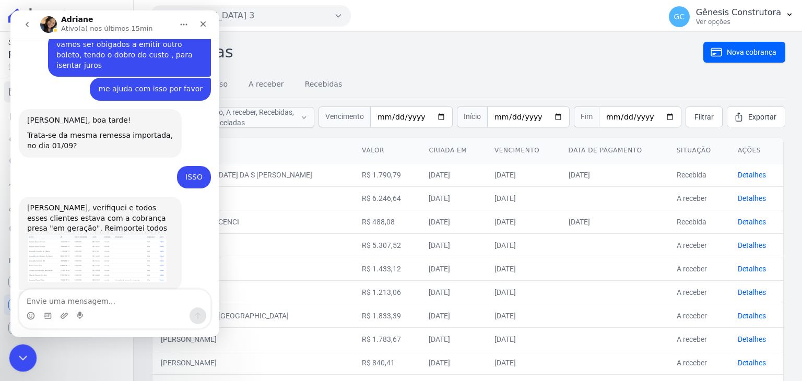
click at [16, 352] on icon "Encerramento do Messenger da Intercom" at bounding box center [21, 357] width 13 height 13
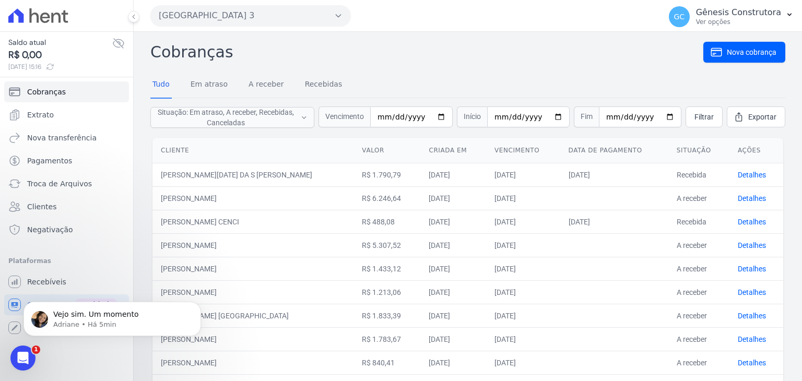
scroll to position [4734, 0]
click at [13, 355] on div "Abertura do Messenger da Intercom" at bounding box center [21, 357] width 34 height 34
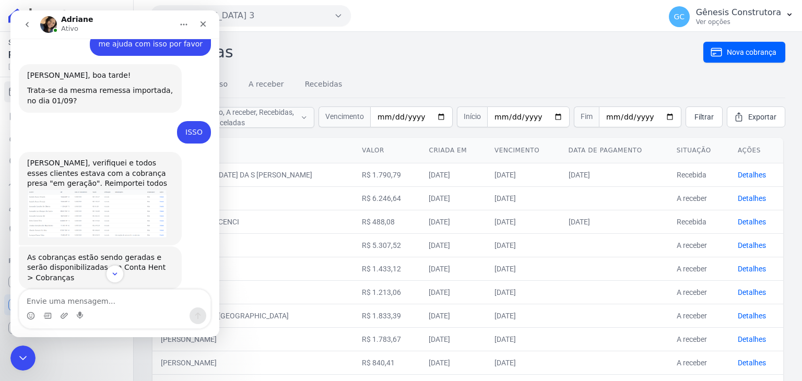
scroll to position [4752, 0]
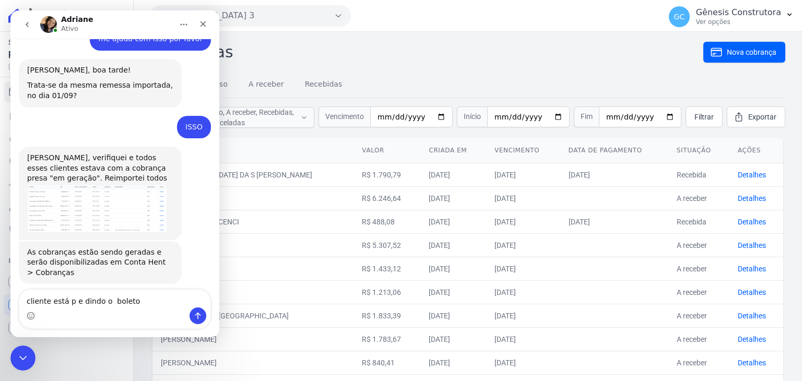
click at [79, 299] on textarea "cliente está p e dindo o boleto" at bounding box center [114, 299] width 191 height 18
click at [72, 297] on textarea "cliente está p edindo o boleto" at bounding box center [114, 299] width 191 height 18
click at [71, 302] on textarea "cliente está p edindo o boleto" at bounding box center [114, 299] width 191 height 18
click at [157, 301] on textarea "cliente está p edindo o boleto" at bounding box center [114, 299] width 191 height 18
click at [142, 306] on textarea "cliente está p edindo o boleto" at bounding box center [114, 299] width 191 height 18
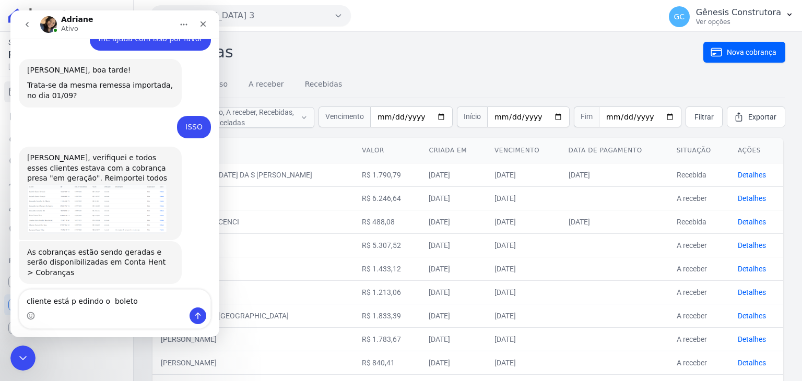
drag, startPoint x: 71, startPoint y: 300, endPoint x: 74, endPoint y: 306, distance: 6.4
click at [70, 301] on textarea "cliente está p edindo o boleto" at bounding box center [114, 299] width 191 height 18
type textarea "cliente está pedindo o boleto"
click at [141, 304] on textarea "cliente está pedindo o boleto" at bounding box center [114, 299] width 191 height 18
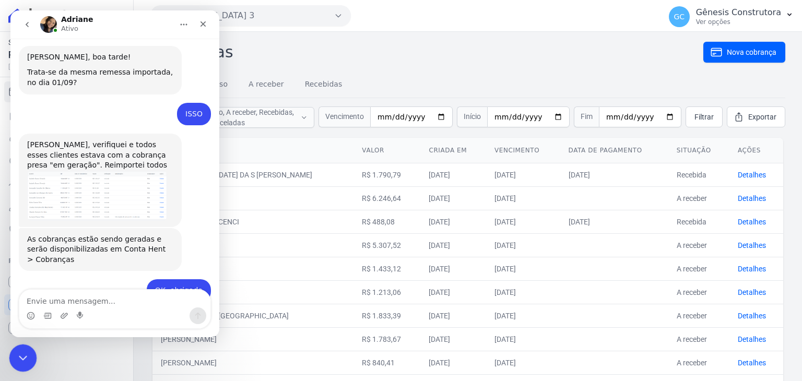
click at [17, 359] on icon "Encerramento do Messenger da Intercom" at bounding box center [21, 357] width 13 height 13
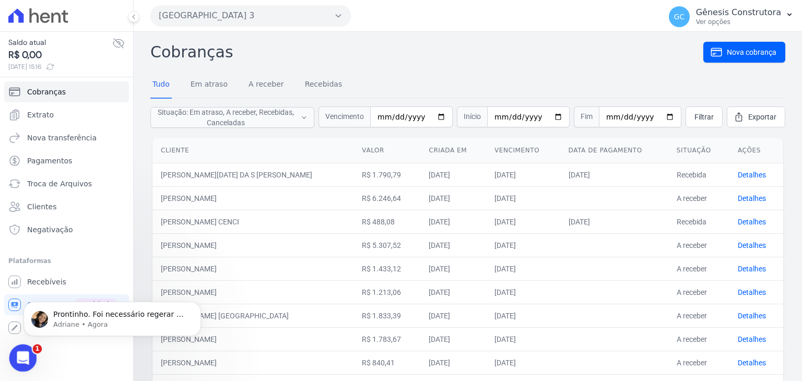
scroll to position [4858, 0]
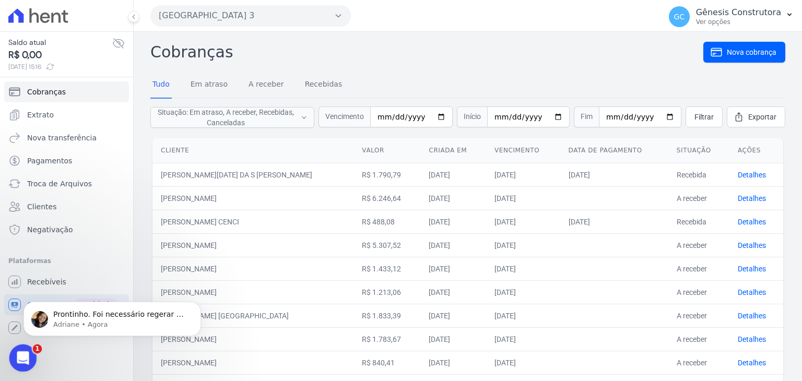
click html
click at [19, 362] on icon "Abertura do Messenger da Intercom" at bounding box center [21, 356] width 17 height 17
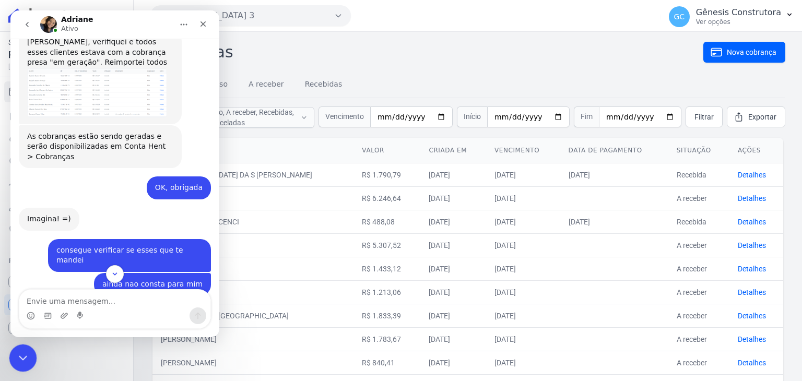
scroll to position [4875, 0]
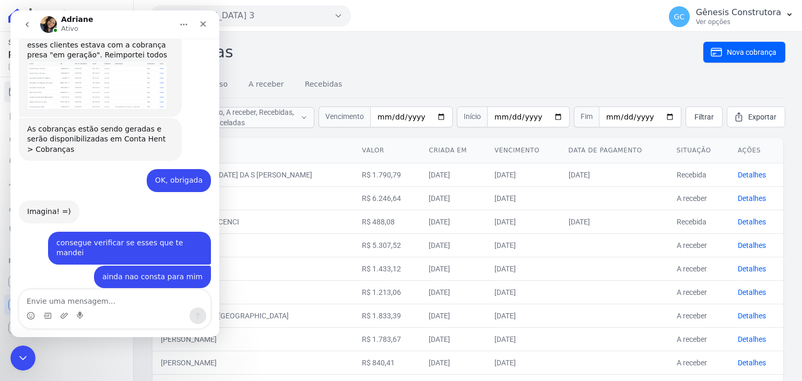
click at [29, 351] on div "Encerramento do Messenger da Intercom" at bounding box center [21, 356] width 25 height 25
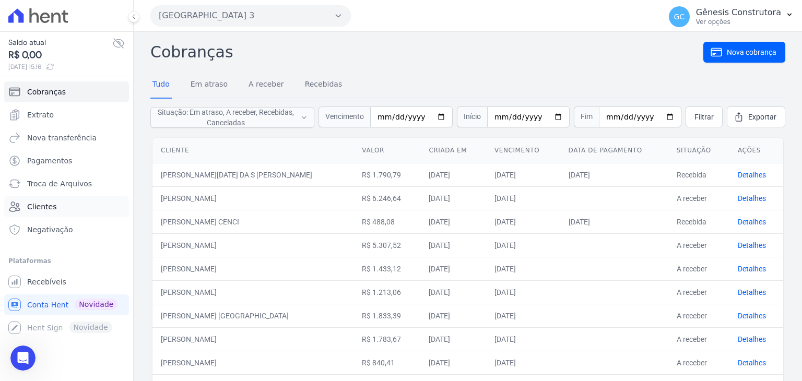
click at [66, 216] on link "Clientes" at bounding box center [66, 206] width 125 height 21
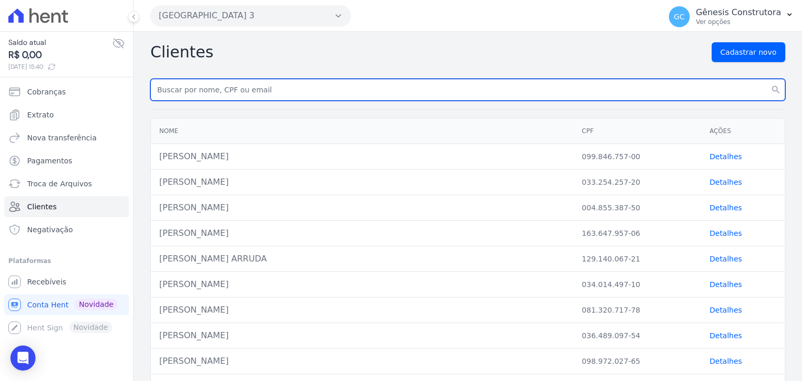
click at [227, 95] on input "text" at bounding box center [467, 90] width 635 height 22
click at [360, 98] on input "text" at bounding box center [467, 90] width 635 height 22
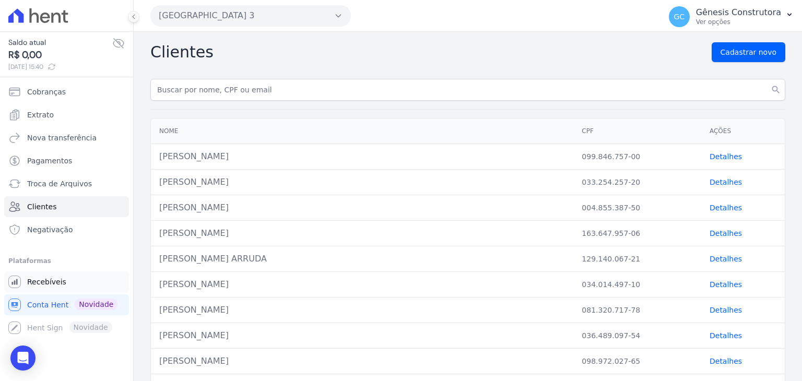
click at [42, 291] on link "Recebíveis" at bounding box center [66, 282] width 125 height 21
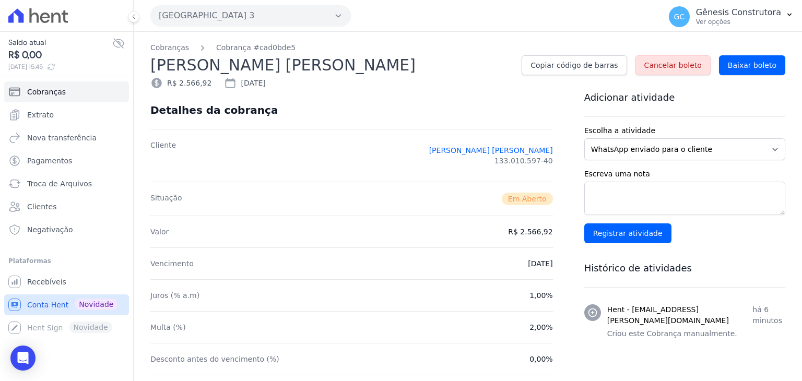
click at [48, 308] on span "Conta Hent" at bounding box center [47, 305] width 41 height 10
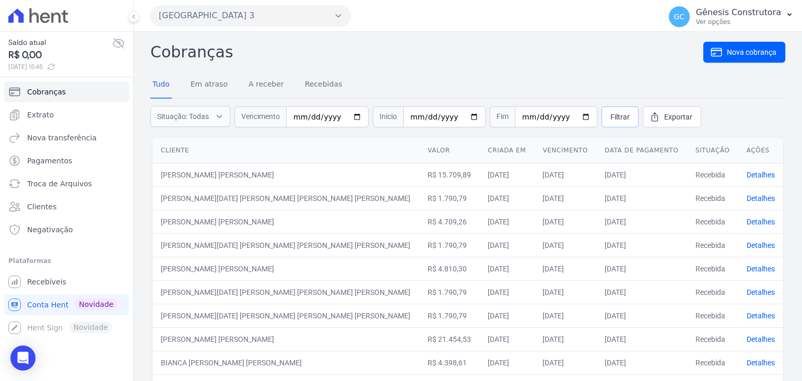
click at [602, 122] on link "Filtrar" at bounding box center [620, 117] width 37 height 21
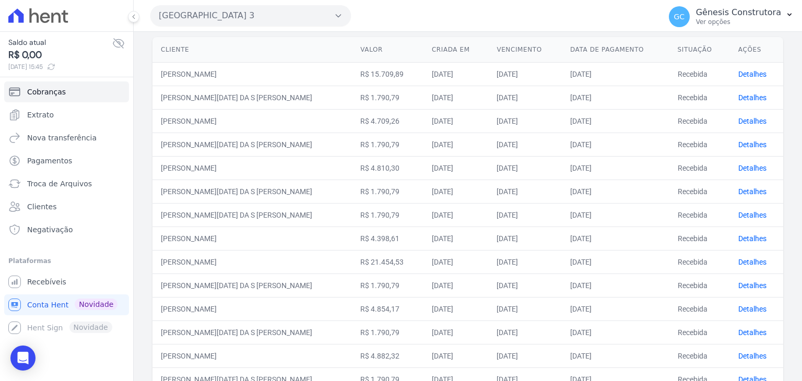
scroll to position [49, 0]
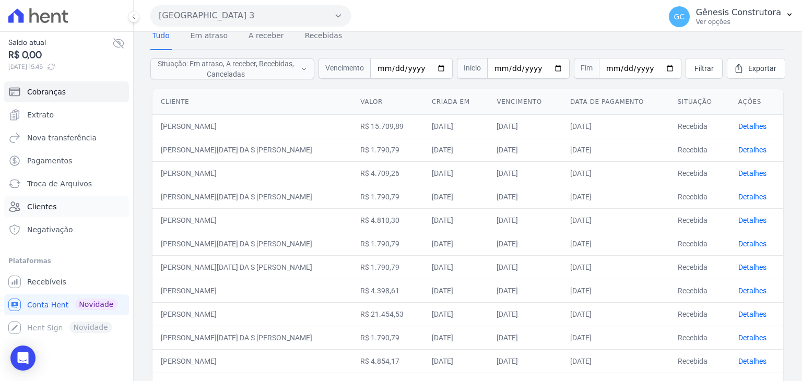
click at [71, 215] on link "Clientes" at bounding box center [66, 206] width 125 height 21
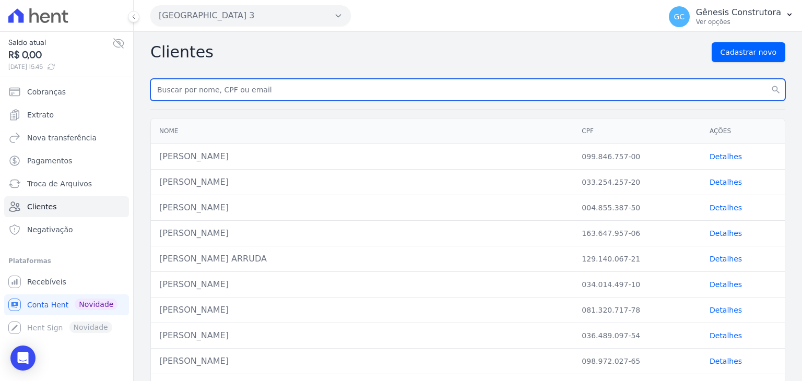
click at [250, 91] on input "text" at bounding box center [467, 90] width 635 height 22
type input "[PERSON_NAME]"
click at [767, 79] on button "search" at bounding box center [776, 90] width 19 height 22
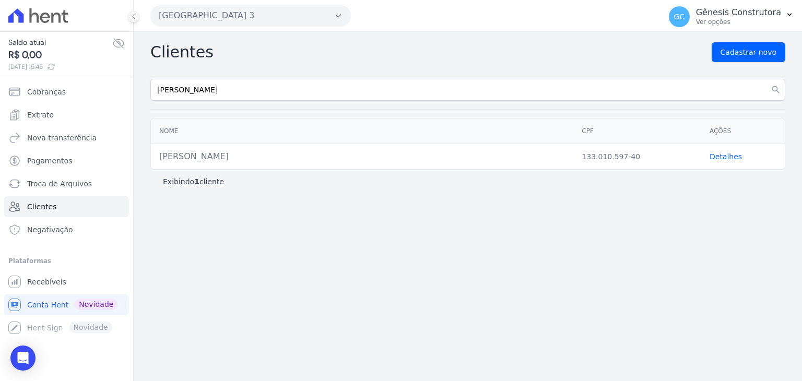
click at [713, 158] on link "Detalhes" at bounding box center [726, 157] width 32 height 8
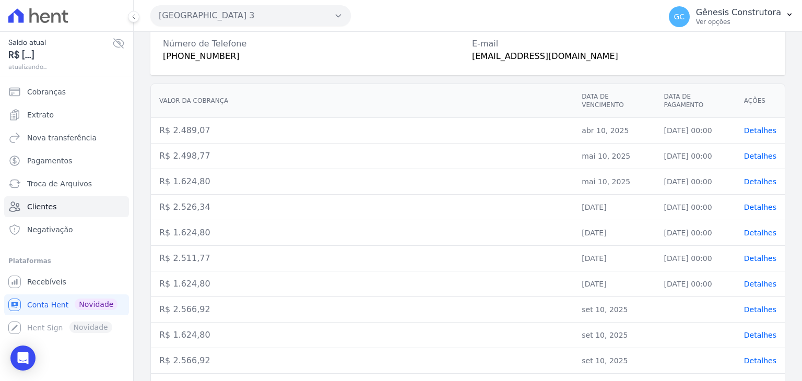
scroll to position [187, 0]
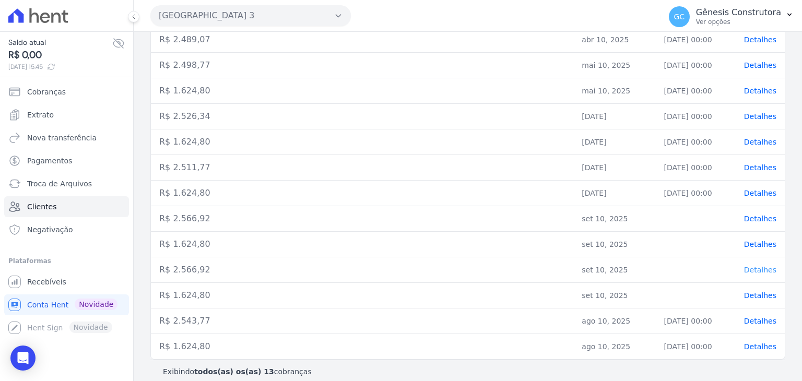
click at [750, 266] on span "Detalhes" at bounding box center [760, 270] width 32 height 8
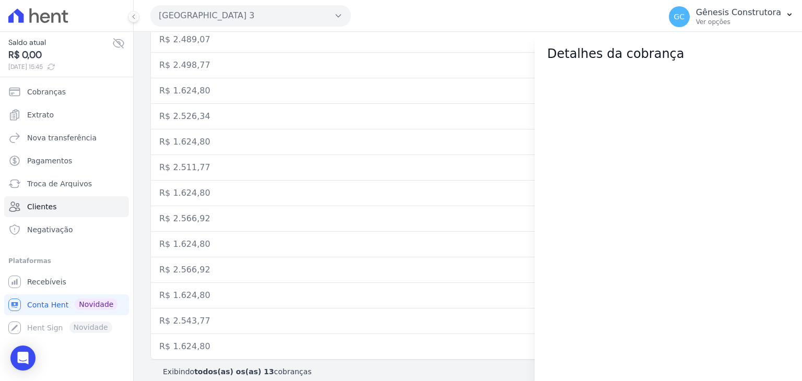
click at [340, 236] on td "R$ 1.624,80" at bounding box center [362, 245] width 423 height 26
click at [430, 242] on td "R$ 1.624,80" at bounding box center [362, 245] width 423 height 26
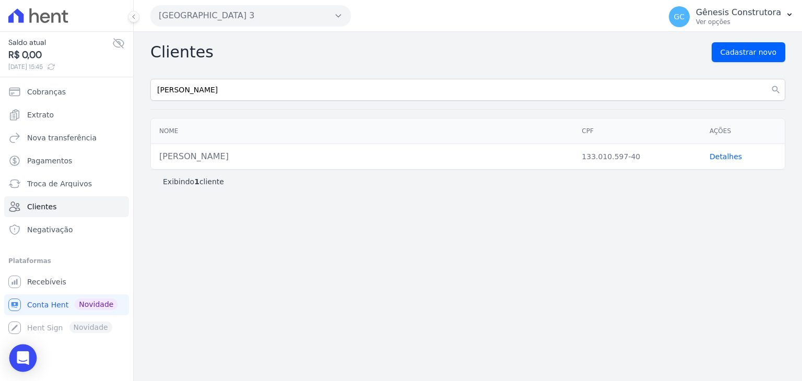
click at [19, 361] on icon "Open Intercom Messenger" at bounding box center [23, 359] width 12 height 14
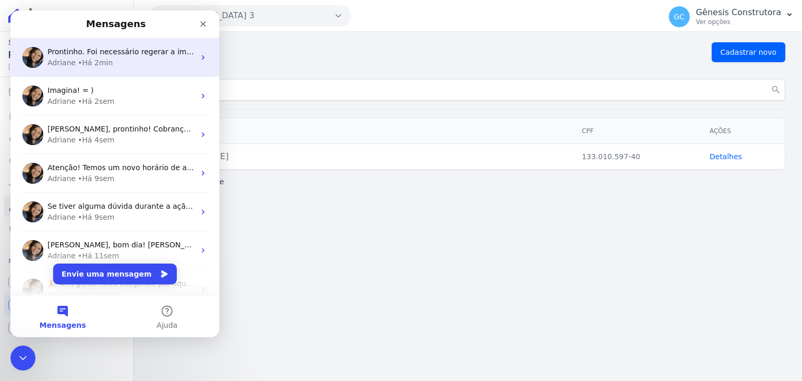
click at [138, 62] on div "Adriane • Há 2min" at bounding box center [121, 62] width 147 height 11
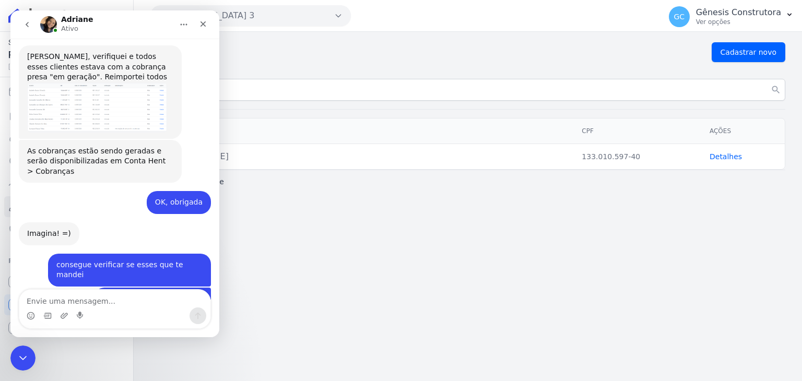
scroll to position [4858, 0]
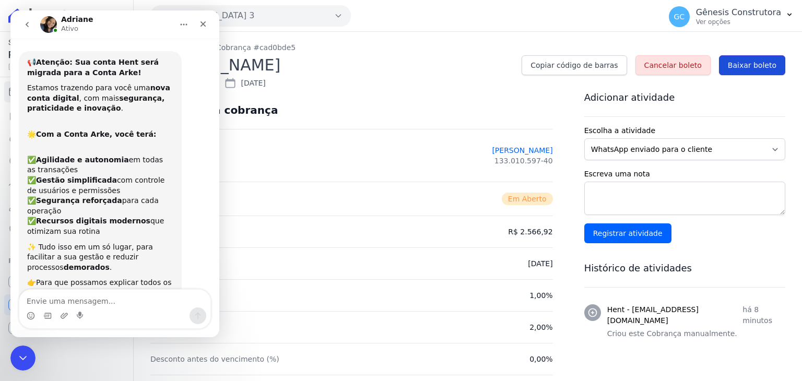
click at [736, 69] on span "Baixar boleto" at bounding box center [752, 65] width 49 height 10
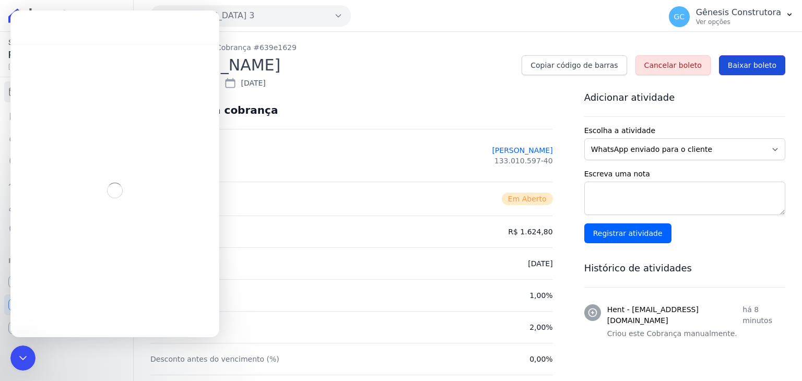
click at [746, 63] on span "Baixar boleto" at bounding box center [752, 65] width 49 height 10
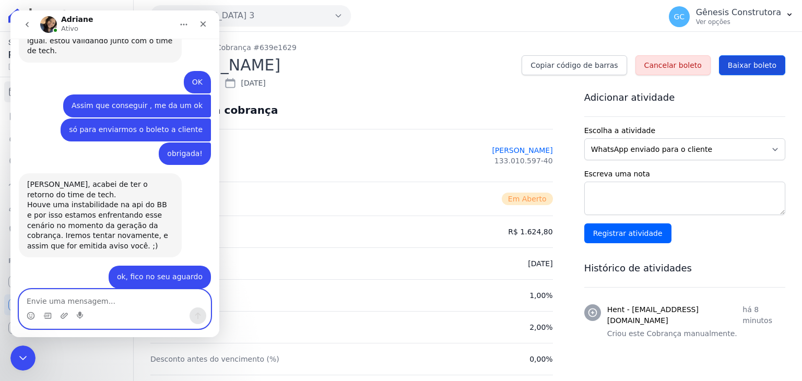
scroll to position [3330, 0]
